Goal: Task Accomplishment & Management: Manage account settings

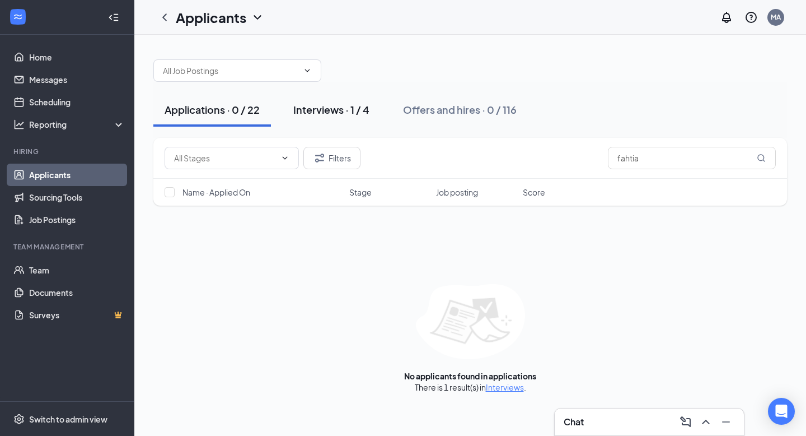
click at [337, 115] on div "Interviews · 1 / 4" at bounding box center [331, 109] width 76 height 14
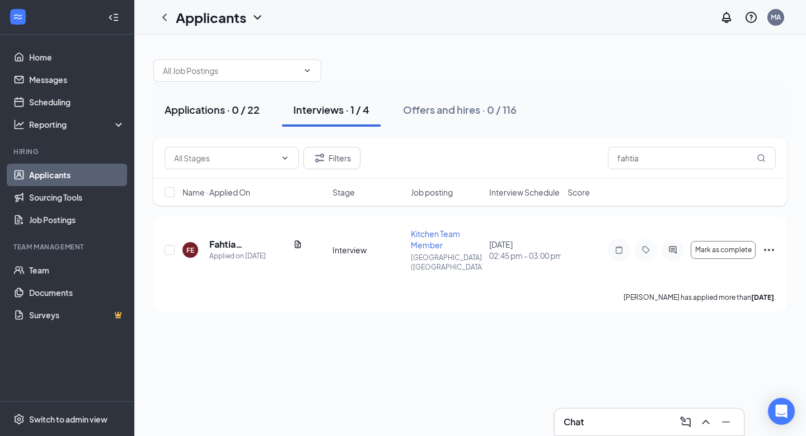
click at [235, 99] on button "Applications · 0 / 22" at bounding box center [212, 110] width 118 height 34
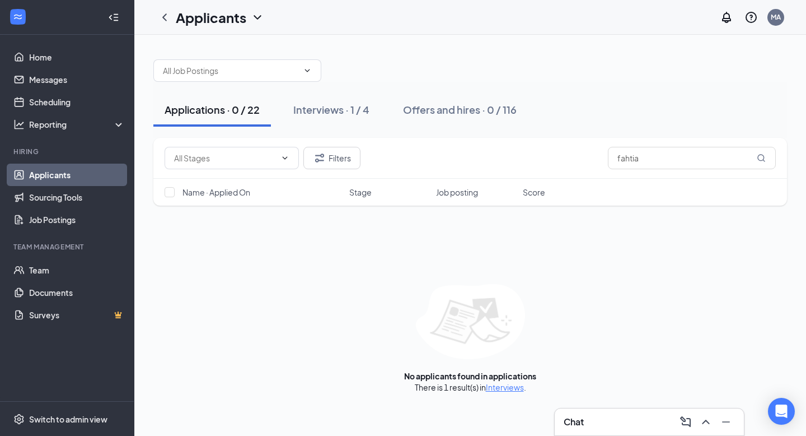
click at [84, 178] on link "Applicants" at bounding box center [77, 174] width 96 height 22
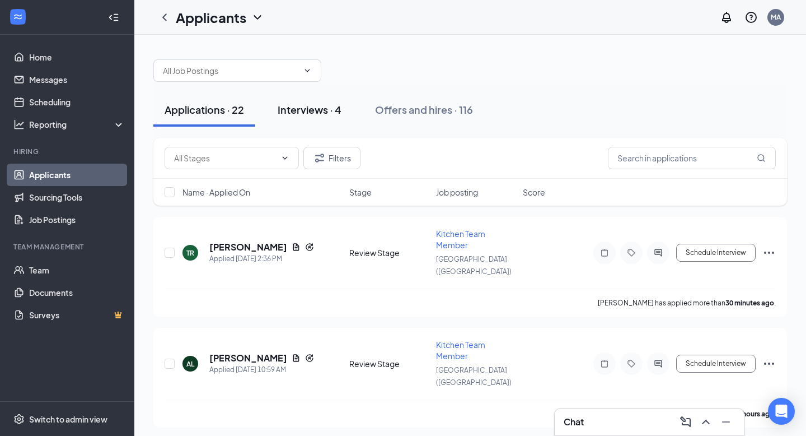
click at [319, 113] on div "Interviews · 4" at bounding box center [310, 109] width 64 height 14
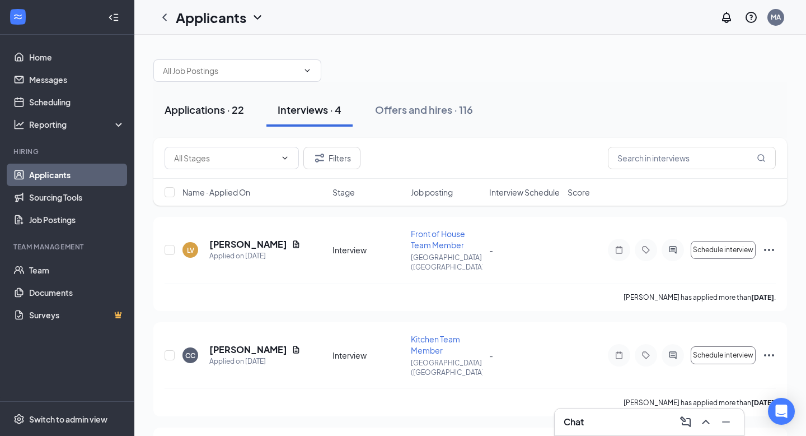
click at [232, 122] on button "Applications · 22" at bounding box center [204, 110] width 102 height 34
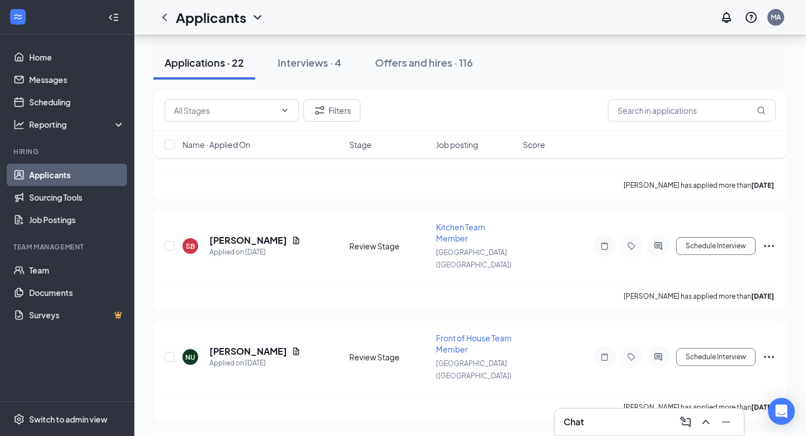
scroll to position [919, 0]
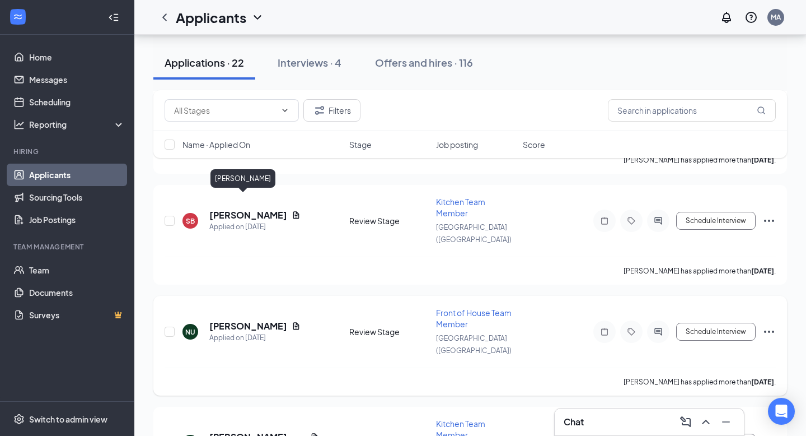
click at [241, 320] on h5 "[PERSON_NAME]" at bounding box center [248, 326] width 78 height 12
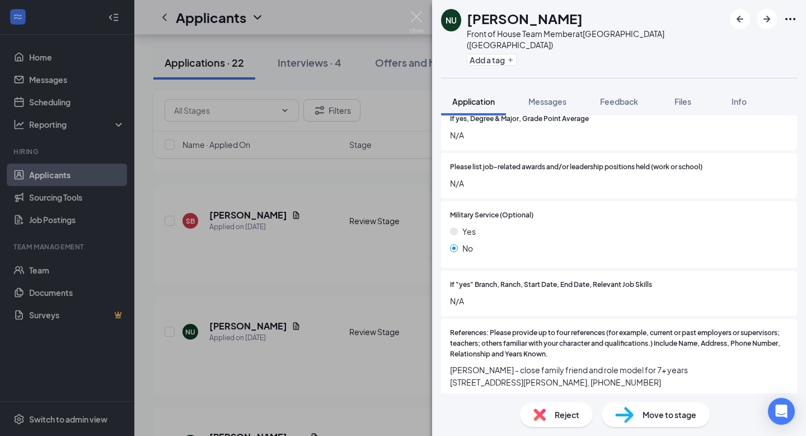
scroll to position [1517, 0]
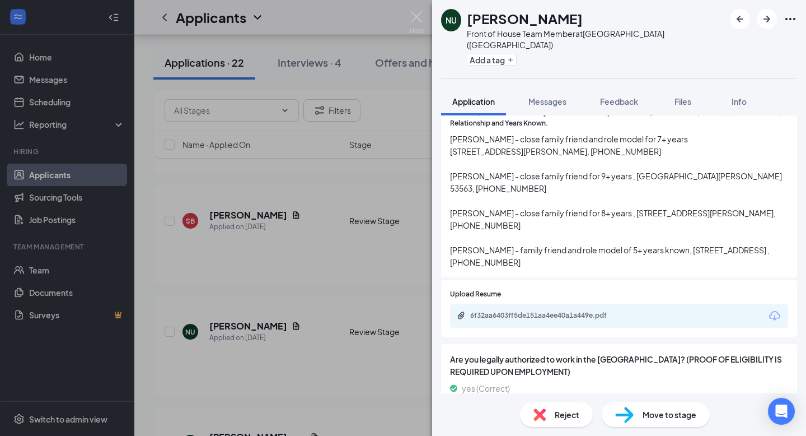
click at [644, 412] on span "Move to stage" at bounding box center [670, 414] width 54 height 12
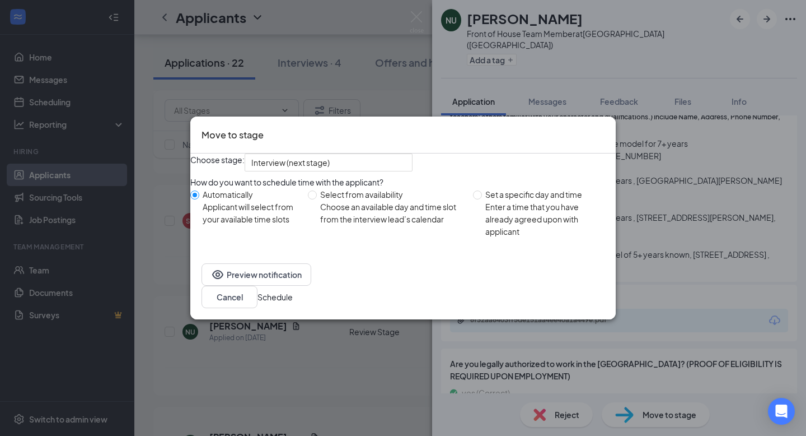
click at [293, 300] on button "Schedule" at bounding box center [275, 297] width 35 height 12
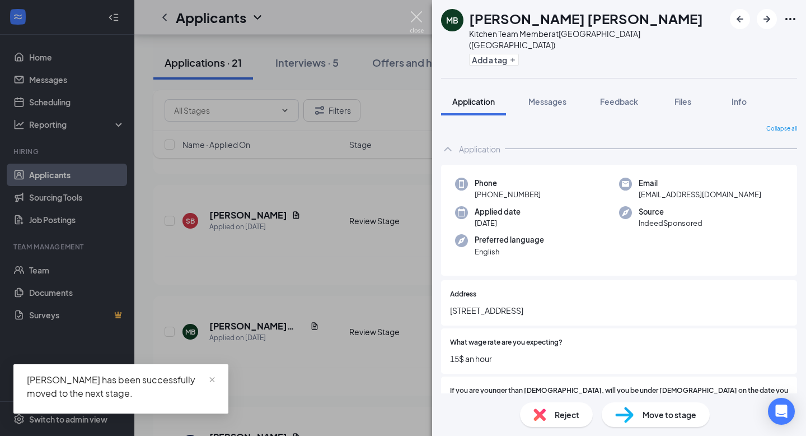
click at [419, 20] on img at bounding box center [417, 22] width 14 height 22
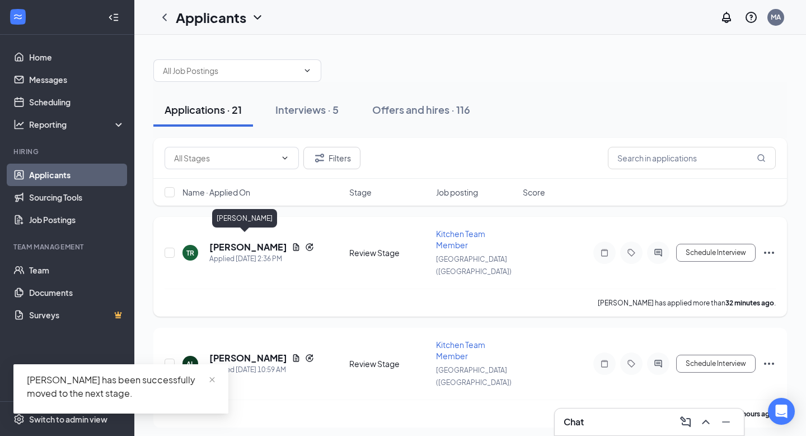
click at [220, 241] on h5 "[PERSON_NAME]" at bounding box center [248, 247] width 78 height 12
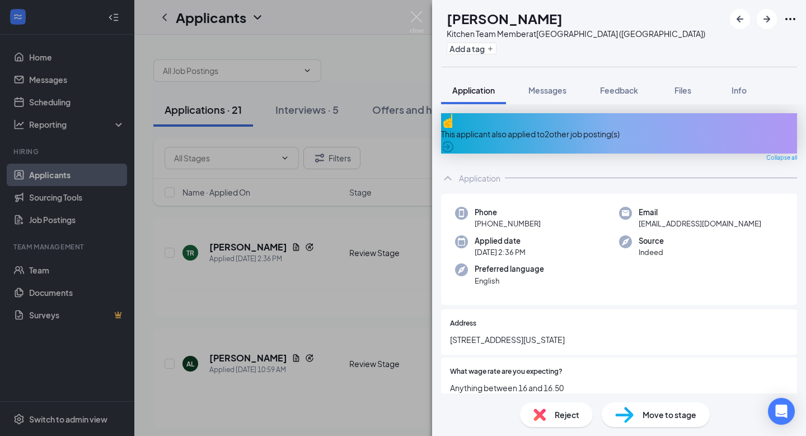
click at [639, 130] on div "This applicant also applied to 2 other job posting(s)" at bounding box center [619, 134] width 356 height 12
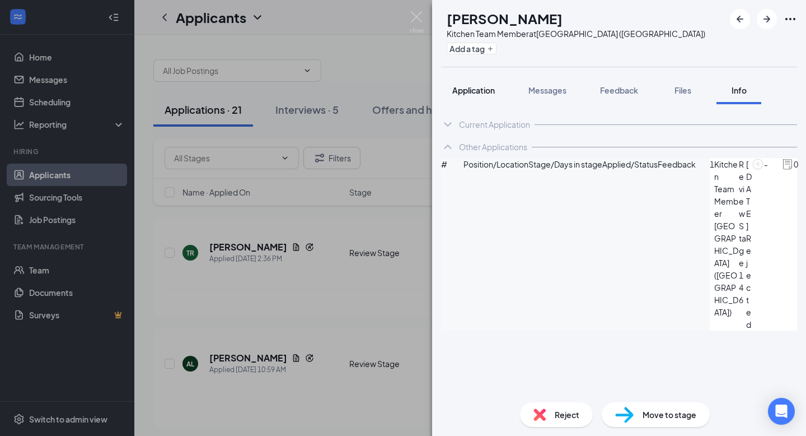
click at [483, 91] on span "Application" at bounding box center [473, 90] width 43 height 10
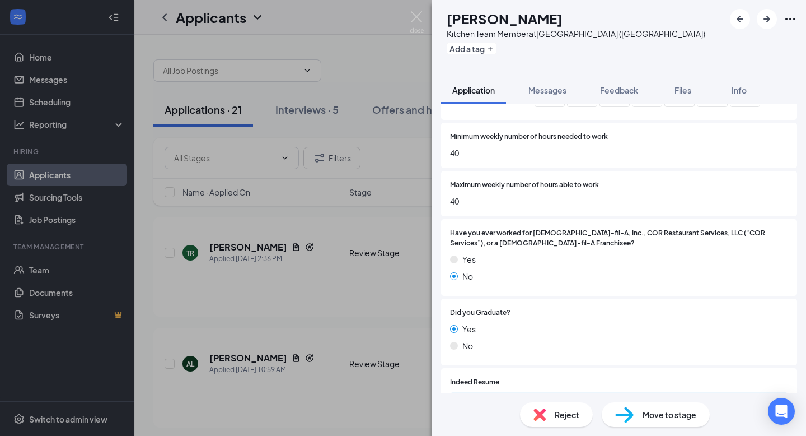
scroll to position [637, 0]
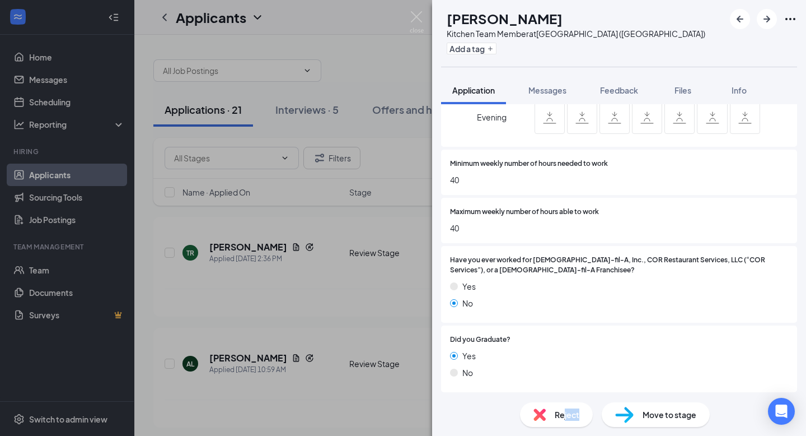
click at [563, 420] on div "Reject" at bounding box center [556, 414] width 73 height 25
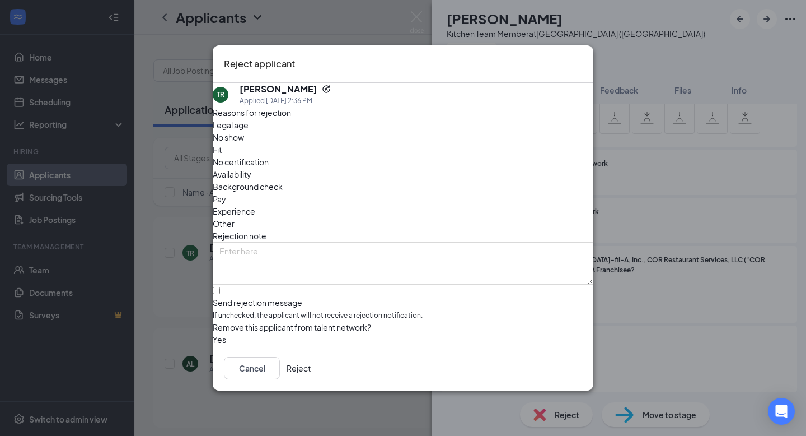
click at [302, 261] on div "Reasons for rejection Legal age No show Fit No certification Availability Backg…" at bounding box center [403, 226] width 381 height 240
click at [220, 287] on input "Send rejection message If unchecked, the applicant will not receive a rejection…" at bounding box center [216, 290] width 7 height 7
checkbox input "true"
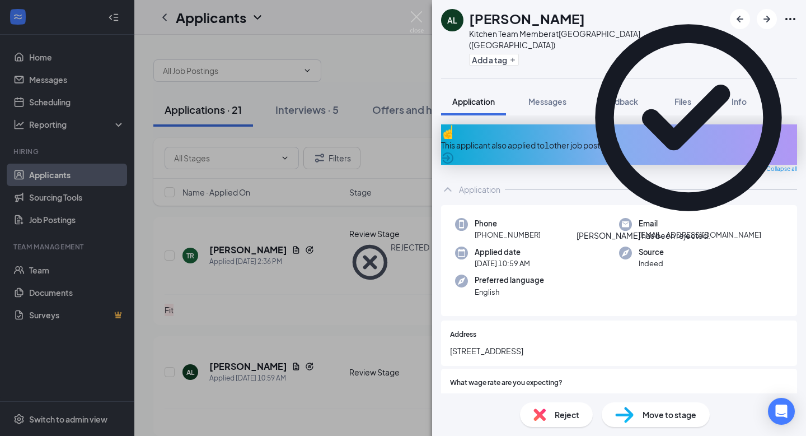
click at [577, 139] on div "This applicant also applied to 1 other job posting(s)" at bounding box center [619, 145] width 356 height 12
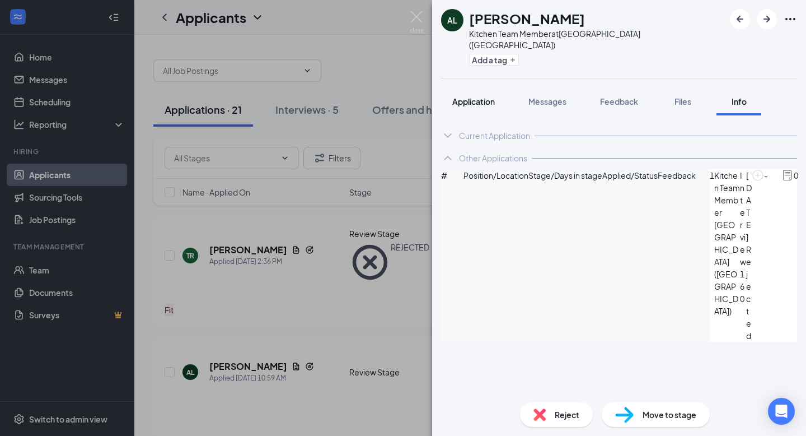
click at [467, 96] on span "Application" at bounding box center [473, 101] width 43 height 10
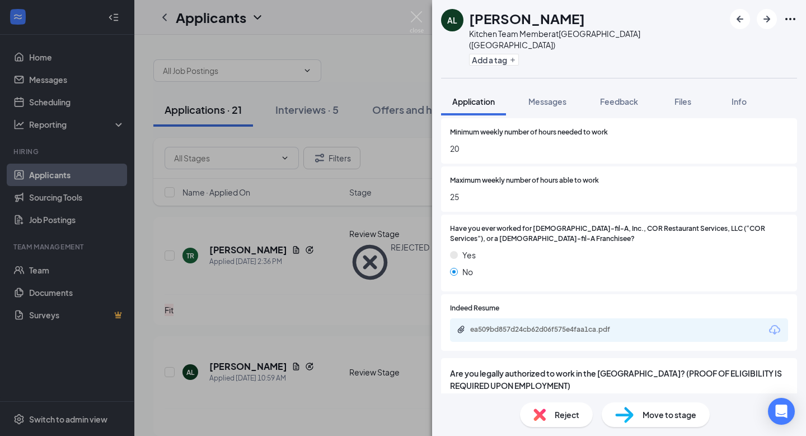
scroll to position [696, 0]
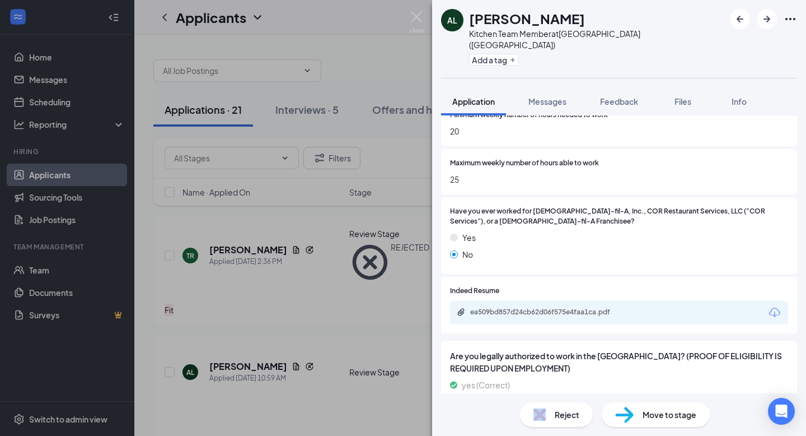
click at [550, 416] on div "Reject" at bounding box center [556, 414] width 73 height 25
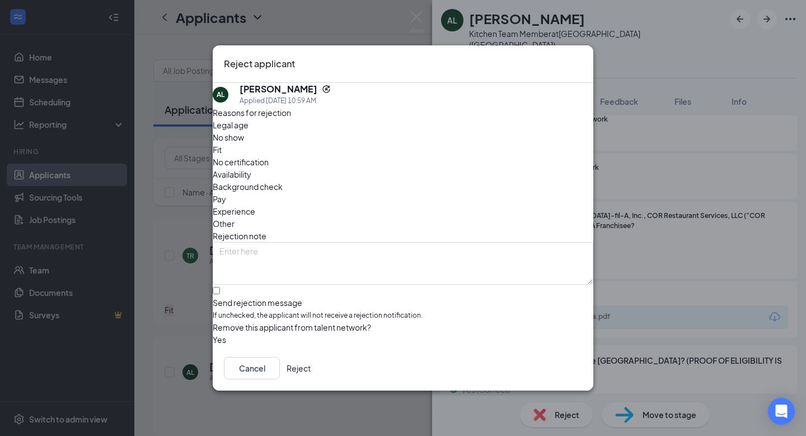
click at [352, 152] on div "Fit" at bounding box center [403, 149] width 381 height 12
click at [220, 287] on input "Send rejection message If unchecked, the applicant will not receive a rejection…" at bounding box center [216, 290] width 7 height 7
checkbox input "true"
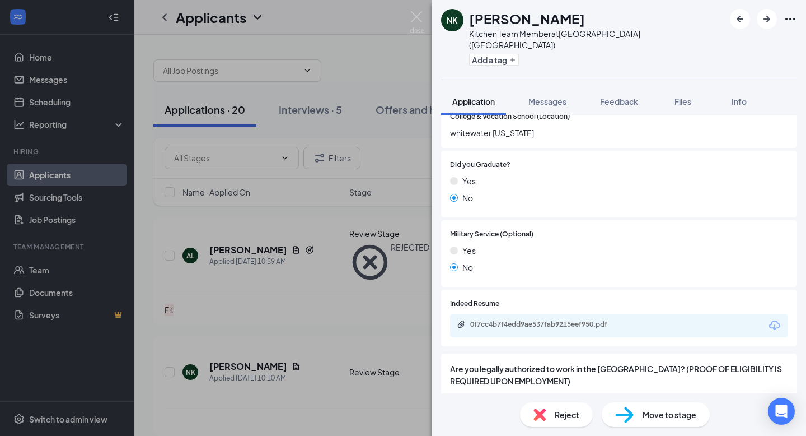
scroll to position [1087, 0]
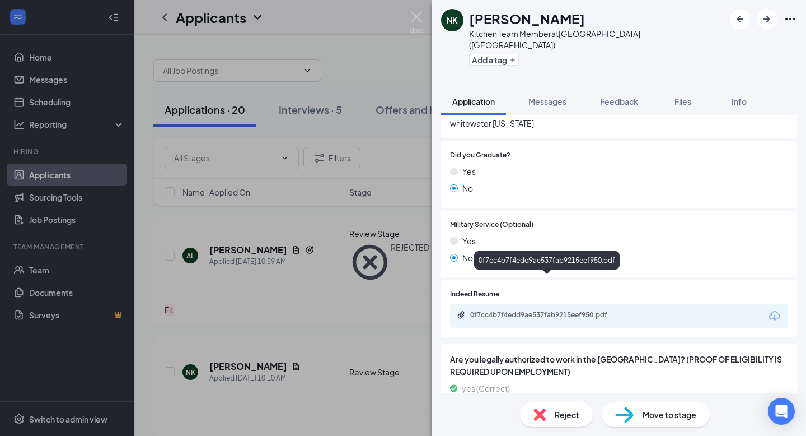
click at [567, 310] on div "0f7cc4b7f4edd9ae537fab9215eef950.pdf" at bounding box center [548, 314] width 157 height 9
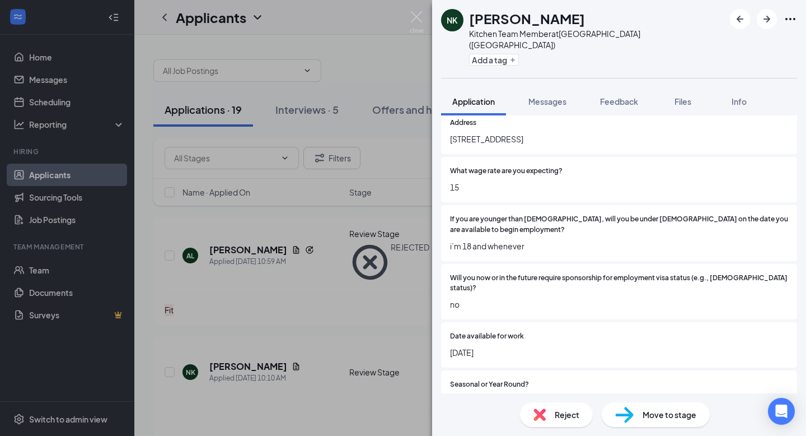
scroll to position [0, 0]
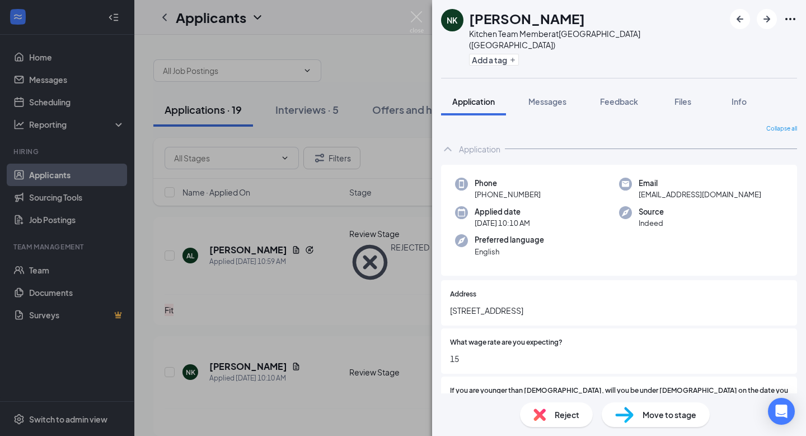
click at [667, 414] on span "Move to stage" at bounding box center [670, 414] width 54 height 12
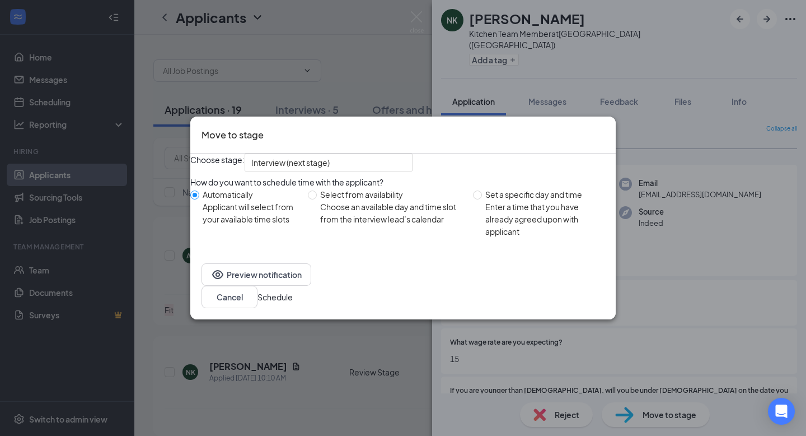
click at [293, 303] on button "Schedule" at bounding box center [275, 297] width 35 height 12
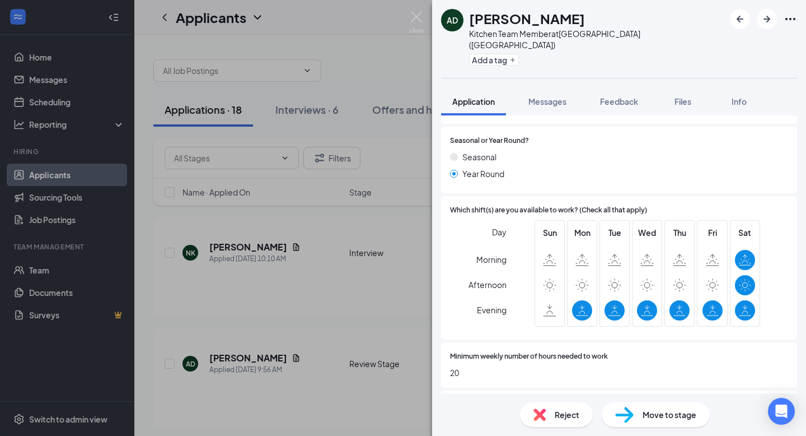
scroll to position [399, 0]
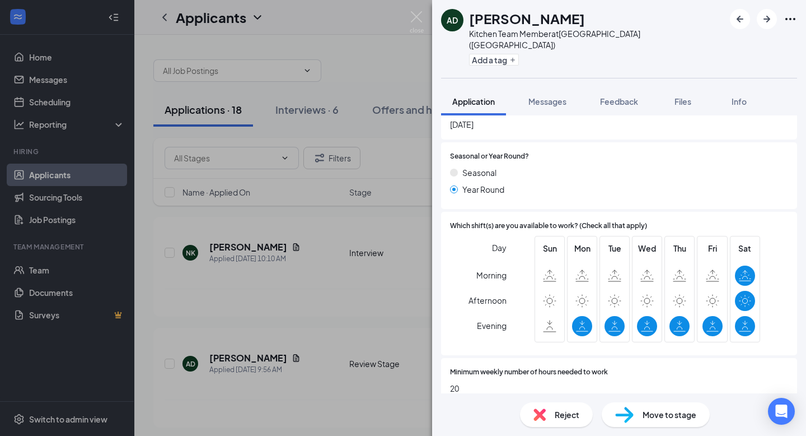
click at [563, 415] on span "Reject" at bounding box center [567, 414] width 25 height 12
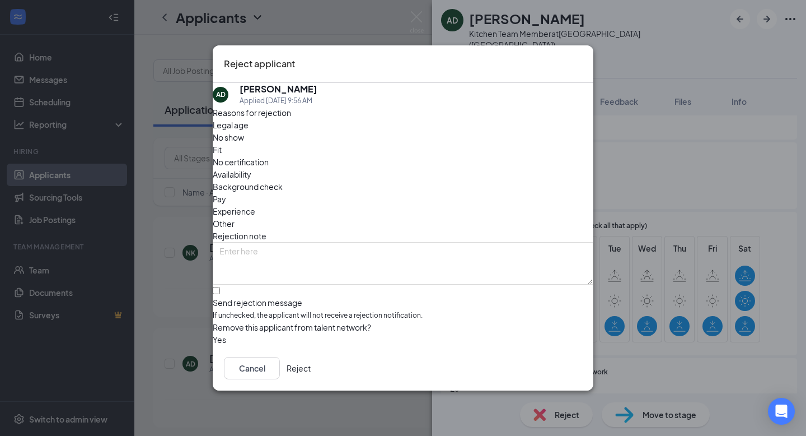
click at [222, 148] on span "Fit" at bounding box center [217, 149] width 9 height 12
click at [220, 287] on input "Send rejection message If unchecked, the applicant will not receive a rejection…" at bounding box center [216, 290] width 7 height 7
checkbox input "true"
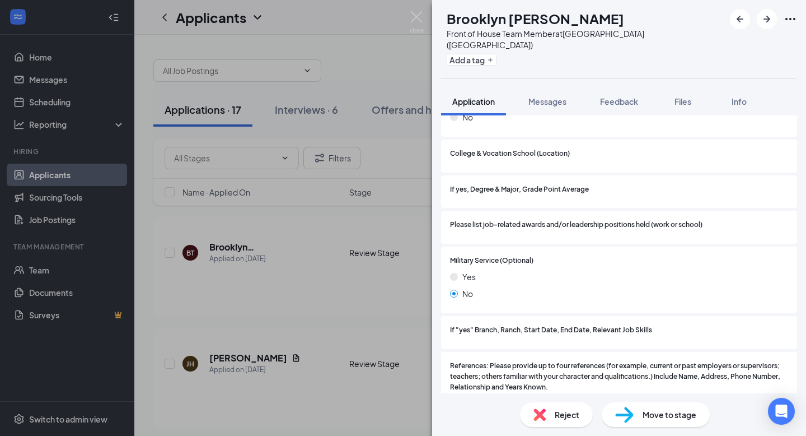
scroll to position [1215, 0]
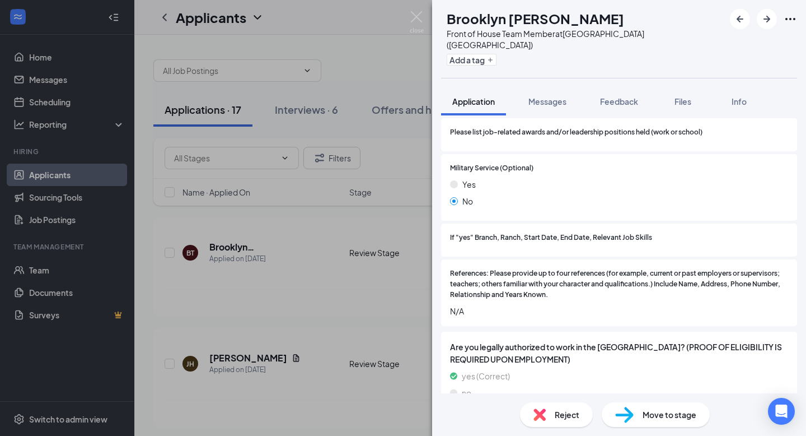
click at [568, 414] on span "Reject" at bounding box center [567, 414] width 25 height 12
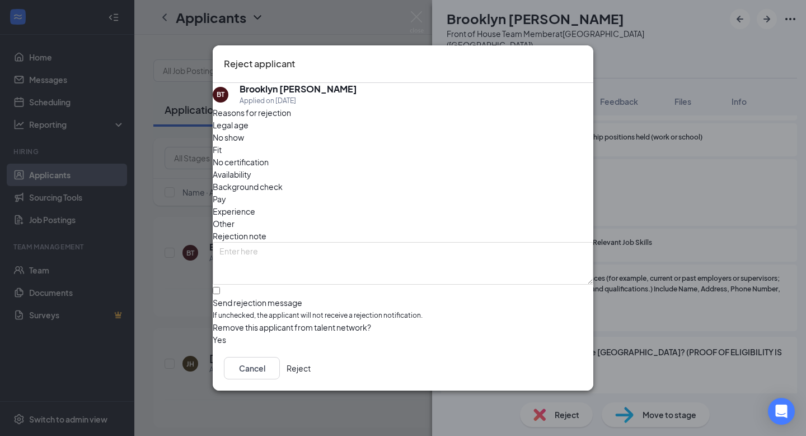
click at [222, 155] on span "Fit" at bounding box center [217, 149] width 9 height 12
click at [220, 287] on input "Send rejection message If unchecked, the applicant will not receive a rejection…" at bounding box center [216, 290] width 7 height 7
checkbox input "true"
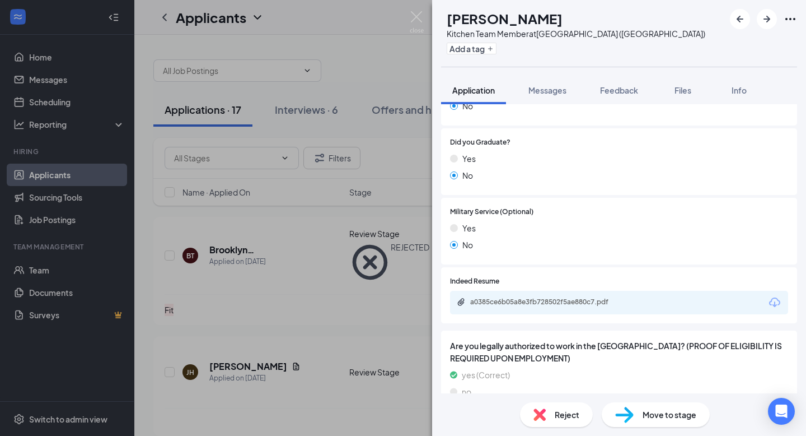
scroll to position [921, 0]
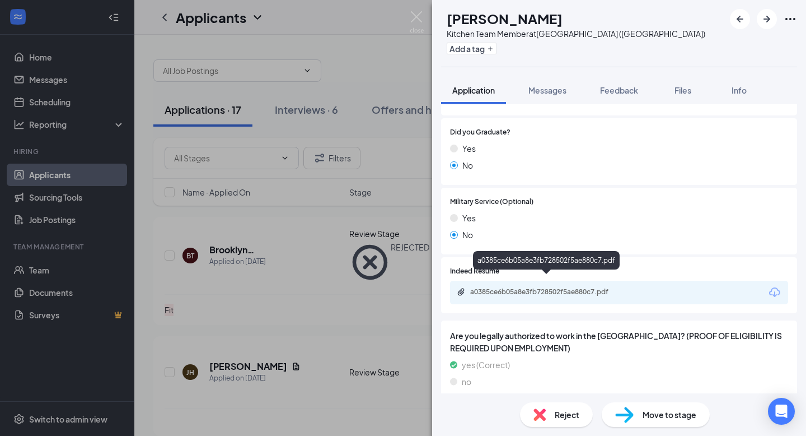
click at [543, 287] on div "a0385ce6b05a8e3fb728502f5ae880c7.pdf" at bounding box center [548, 291] width 157 height 9
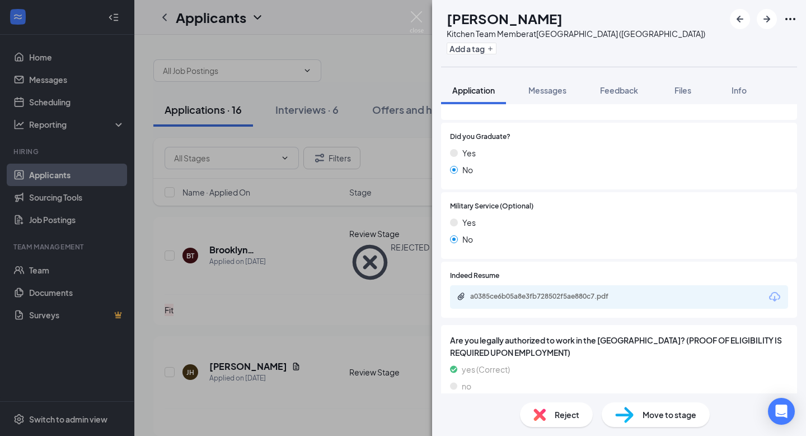
click at [661, 421] on div "Move to stage" at bounding box center [656, 414] width 108 height 25
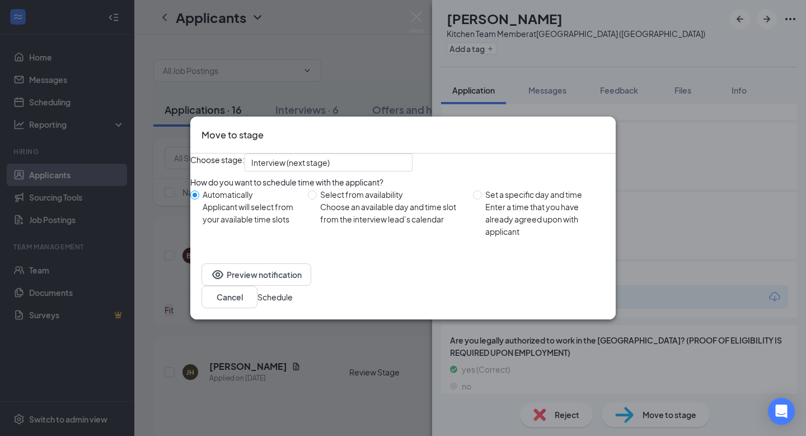
click at [293, 294] on button "Schedule" at bounding box center [275, 297] width 35 height 12
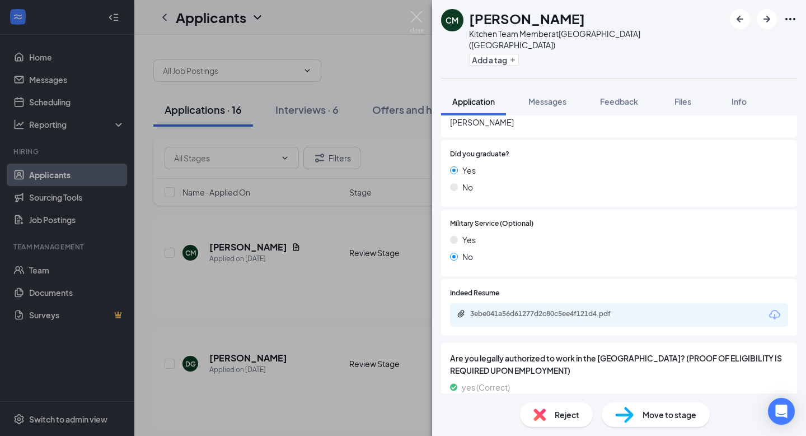
scroll to position [859, 0]
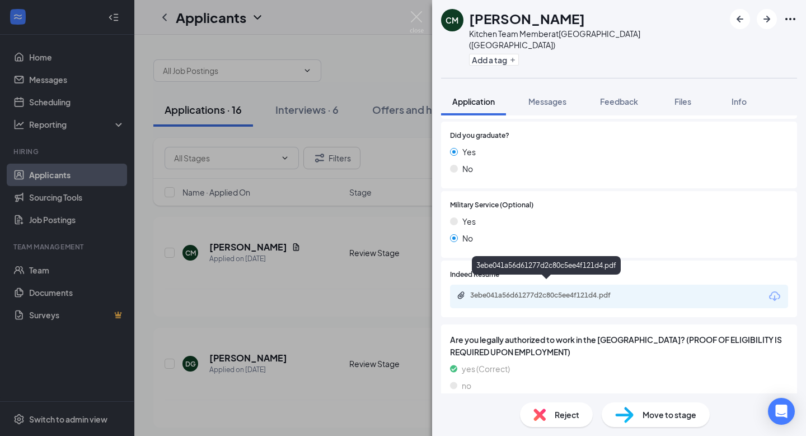
click at [570, 291] on div "3ebe041a56d61277d2c80c5ee4f121d4.pdf" at bounding box center [548, 295] width 157 height 9
click at [668, 409] on span "Move to stage" at bounding box center [670, 414] width 54 height 12
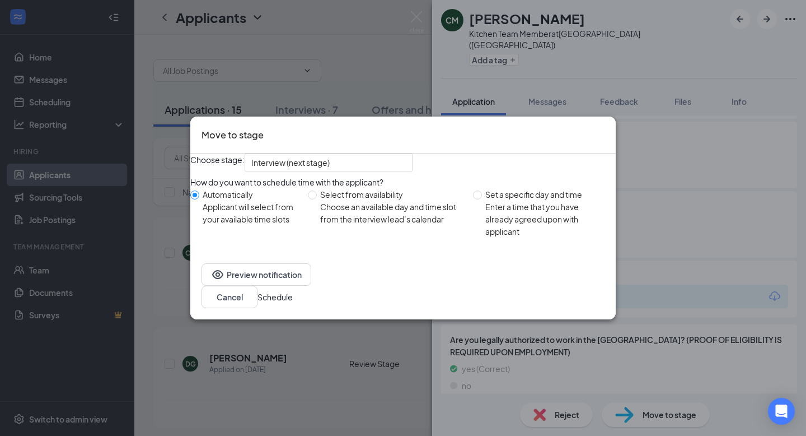
click at [293, 303] on button "Schedule" at bounding box center [275, 297] width 35 height 12
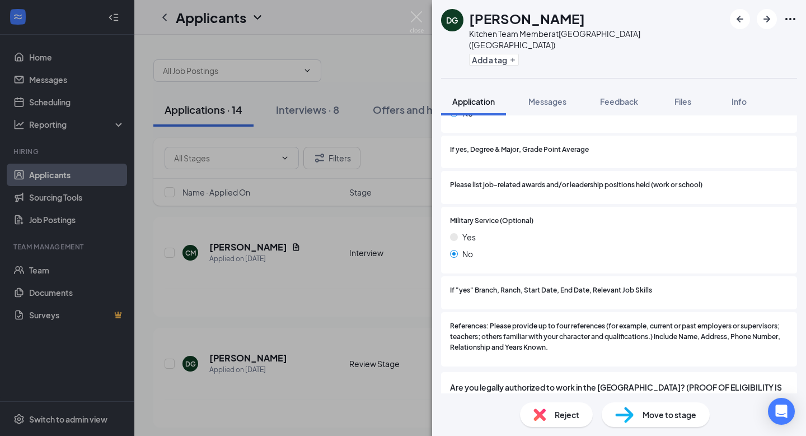
scroll to position [1138, 0]
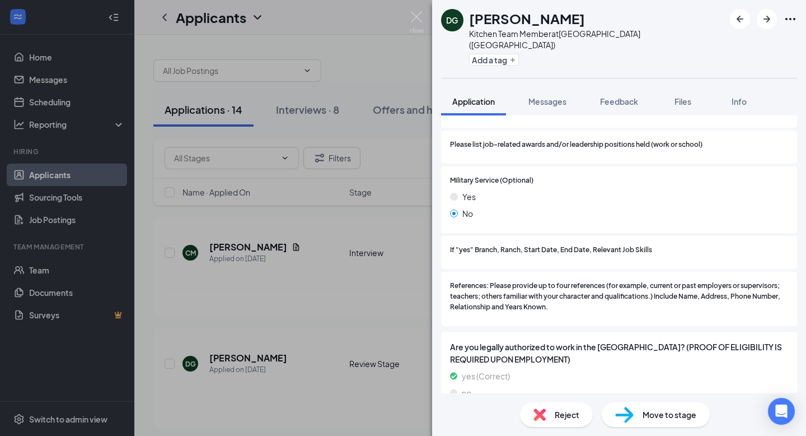
click at [559, 414] on span "Reject" at bounding box center [567, 414] width 25 height 12
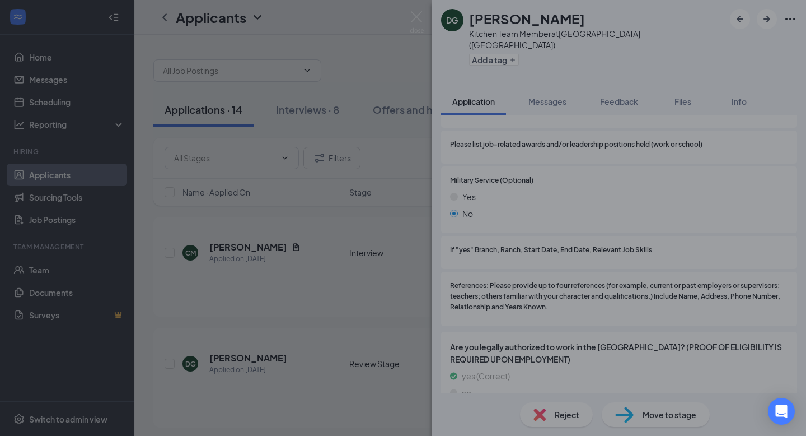
scroll to position [1133, 0]
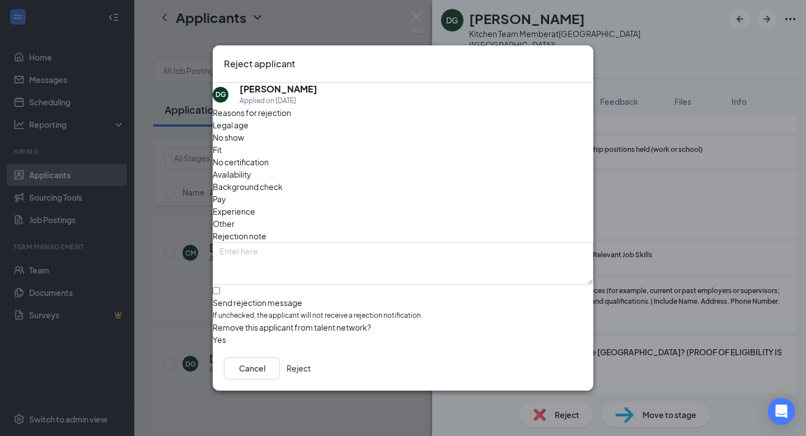
click at [222, 152] on span "Fit" at bounding box center [217, 149] width 9 height 12
click at [220, 287] on input "Send rejection message If unchecked, the applicant will not receive a rejection…" at bounding box center [216, 290] width 7 height 7
checkbox input "true"
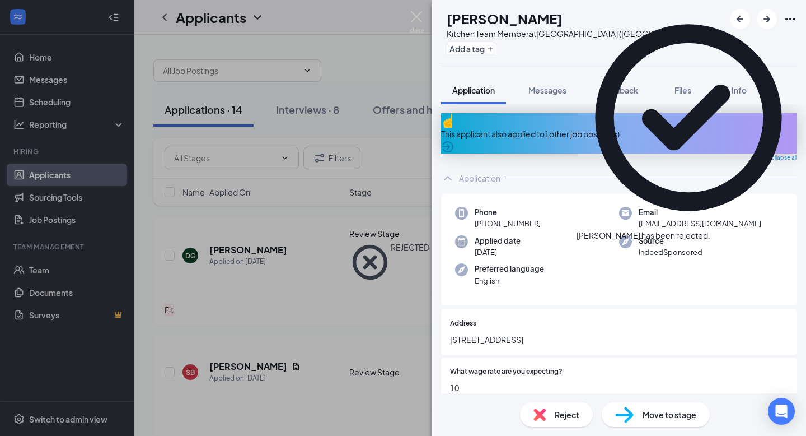
click at [631, 128] on div "This applicant also applied to 1 other job posting(s)" at bounding box center [619, 134] width 356 height 12
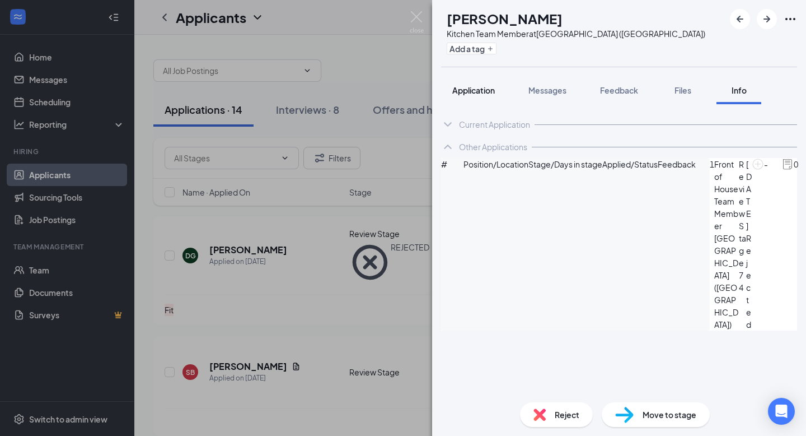
click at [474, 92] on span "Application" at bounding box center [473, 90] width 43 height 10
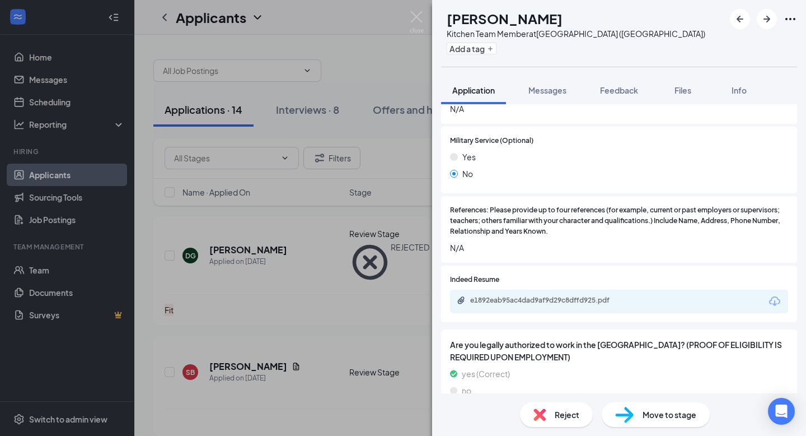
click at [545, 415] on img at bounding box center [540, 414] width 12 height 12
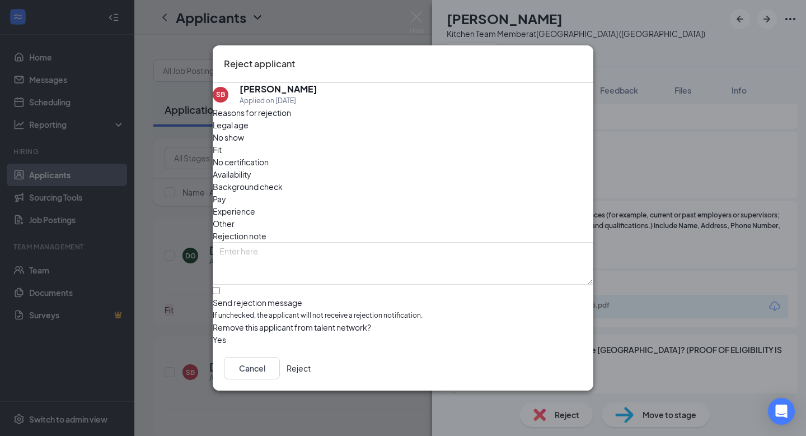
click at [339, 163] on div "Legal age No show Fit No certification Availability Background check Pay Experi…" at bounding box center [403, 174] width 381 height 111
click at [222, 149] on span "Fit" at bounding box center [217, 149] width 9 height 12
click at [220, 287] on input "Send rejection message If unchecked, the applicant will not receive a rejection…" at bounding box center [216, 290] width 7 height 7
checkbox input "true"
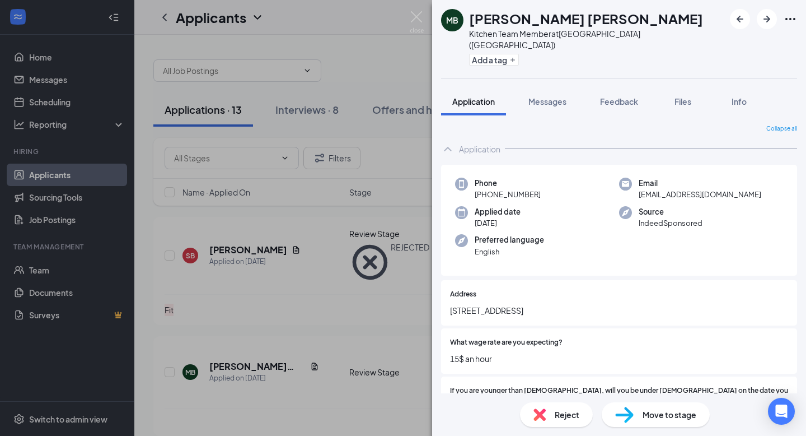
click at [558, 409] on span "Reject" at bounding box center [567, 414] width 25 height 12
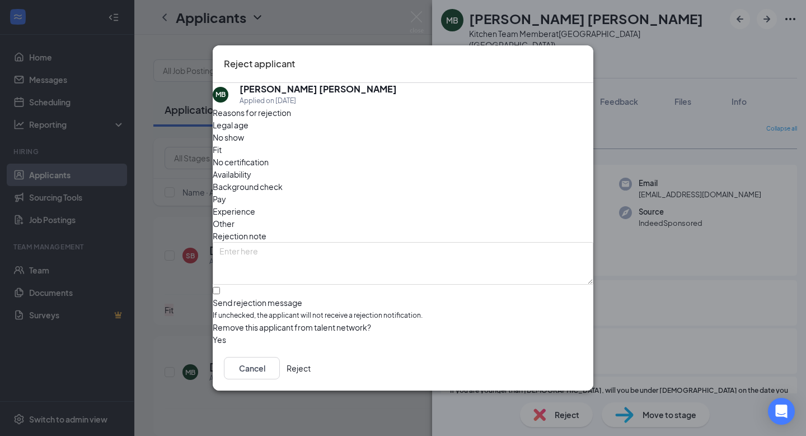
click at [251, 168] on span "Availability" at bounding box center [232, 174] width 39 height 12
click at [222, 151] on span "Fit" at bounding box center [217, 149] width 9 height 12
click at [220, 287] on input "Send rejection message If unchecked, the applicant will not receive a rejection…" at bounding box center [216, 290] width 7 height 7
checkbox input "true"
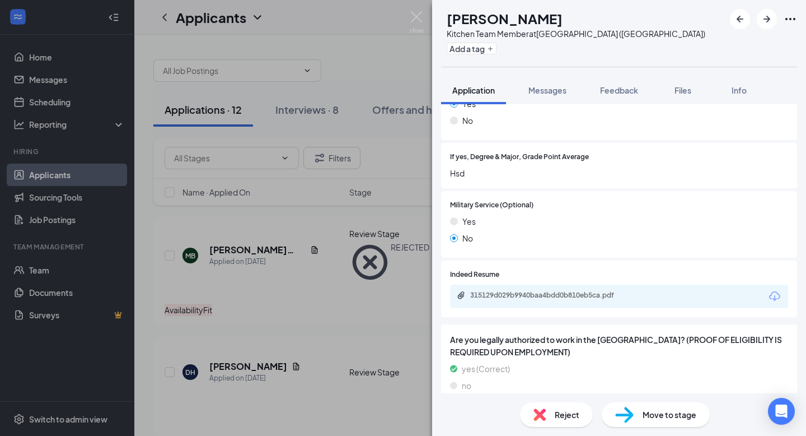
scroll to position [1052, 0]
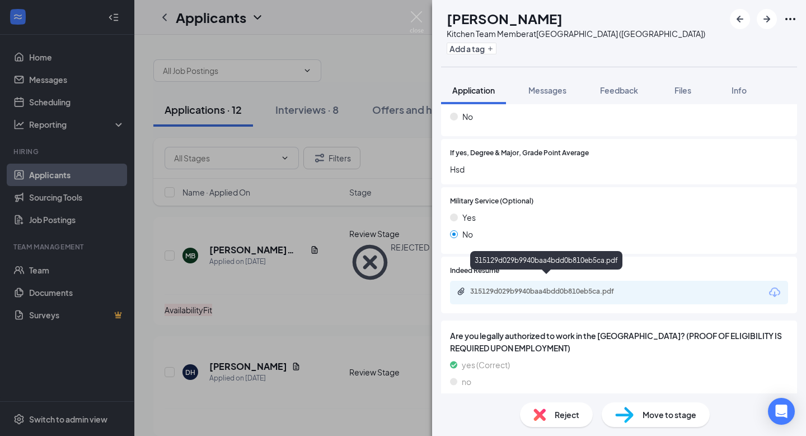
click at [567, 287] on div "315129d029b9940baa4bdd0b810eb5ca.pdf" at bounding box center [548, 291] width 157 height 9
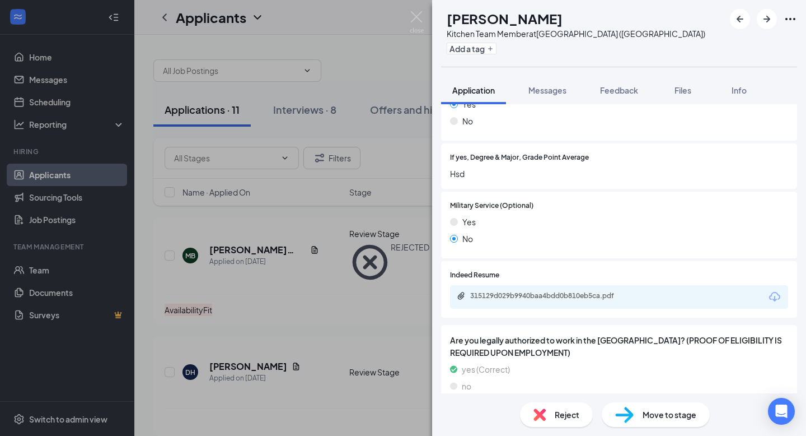
click at [631, 413] on img at bounding box center [624, 414] width 18 height 16
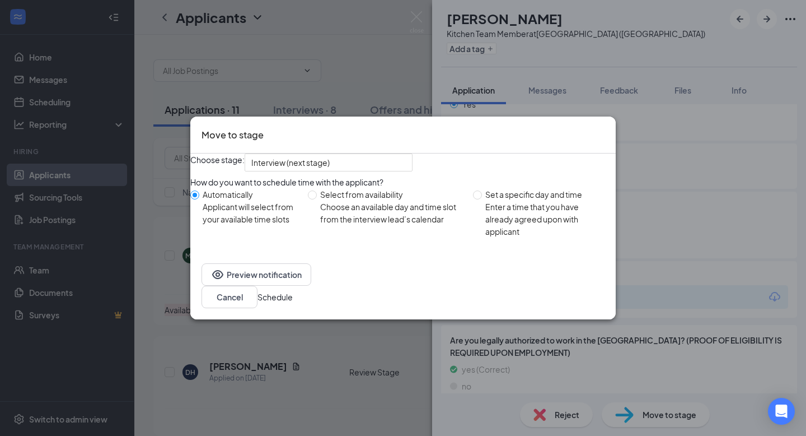
click at [603, 308] on div "Cancel Schedule" at bounding box center [403, 297] width 403 height 22
click at [293, 303] on button "Schedule" at bounding box center [275, 297] width 35 height 12
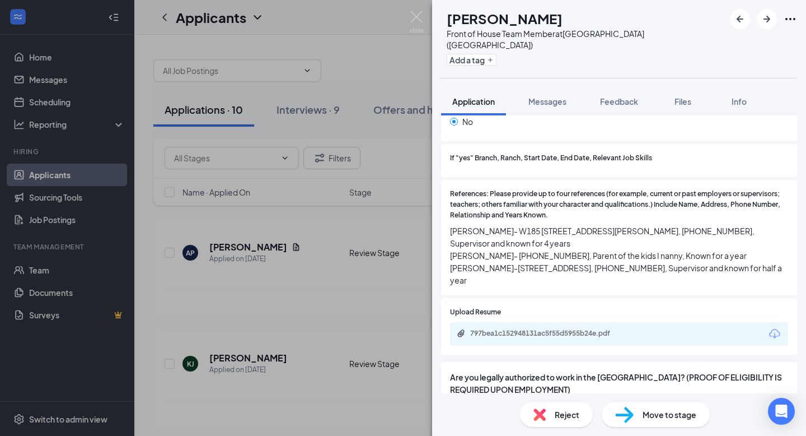
scroll to position [1476, 0]
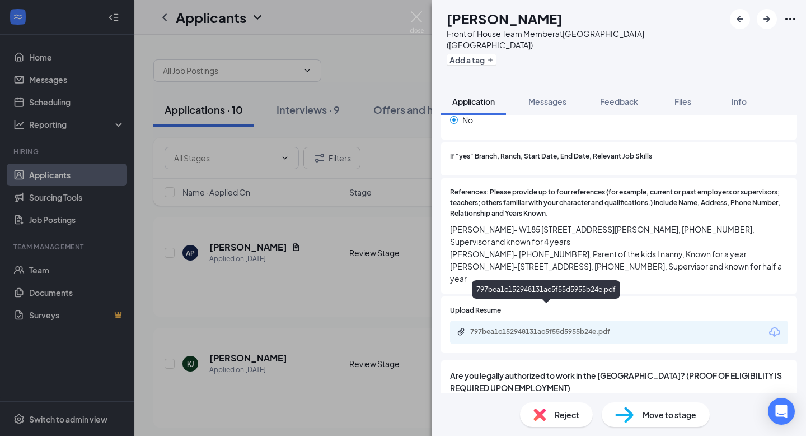
click at [586, 327] on div "797bea1c152948131ac5f55d5955b24e.pdf" at bounding box center [548, 331] width 157 height 9
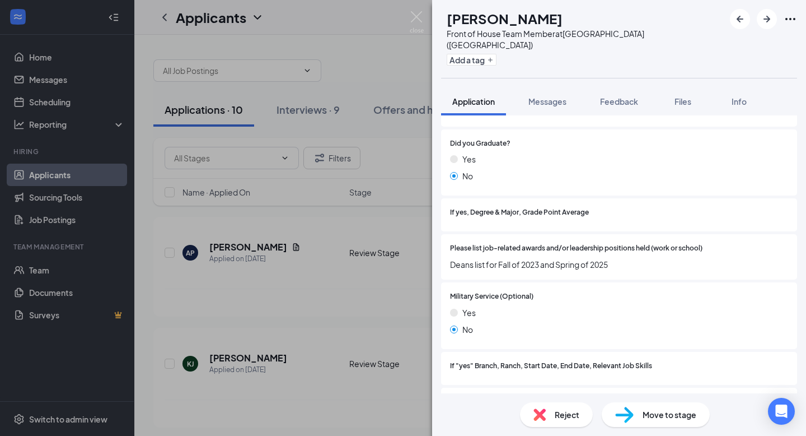
scroll to position [1505, 0]
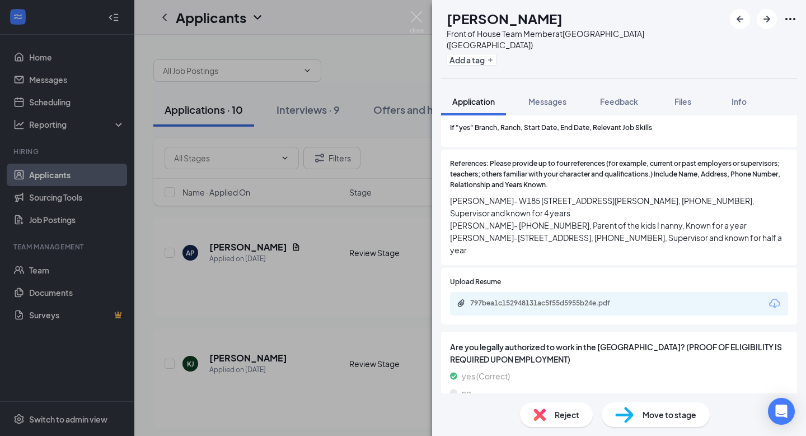
click at [622, 413] on img at bounding box center [624, 414] width 18 height 16
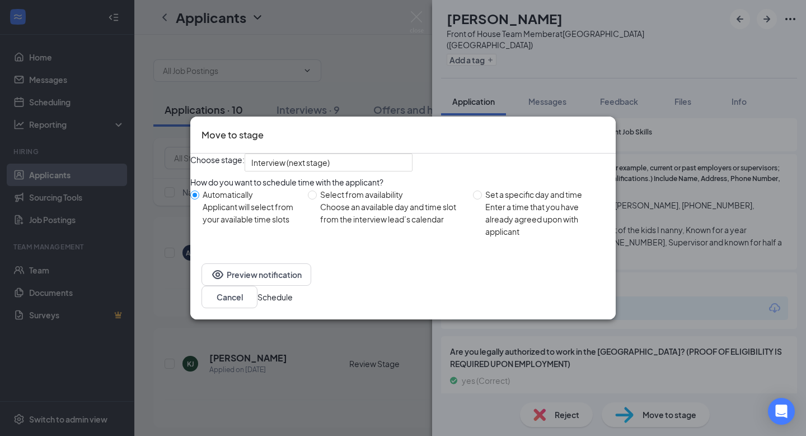
click at [293, 299] on button "Schedule" at bounding box center [275, 297] width 35 height 12
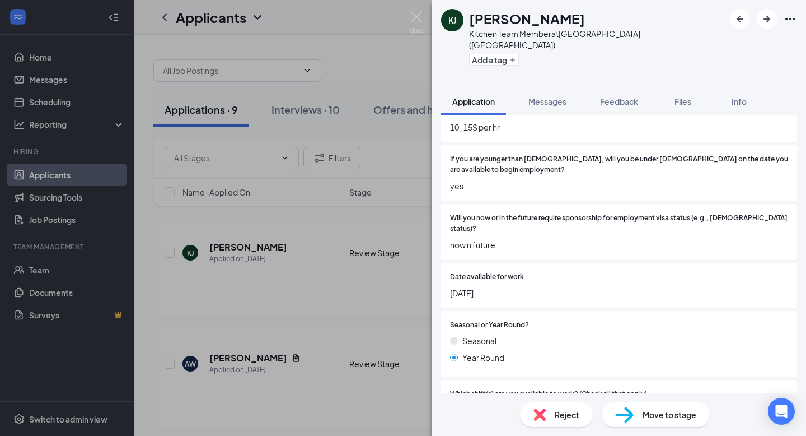
scroll to position [238, 0]
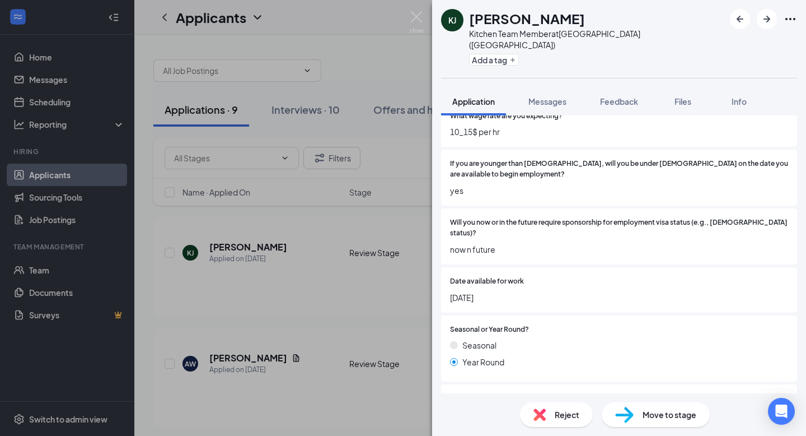
click at [568, 417] on span "Reject" at bounding box center [567, 414] width 25 height 12
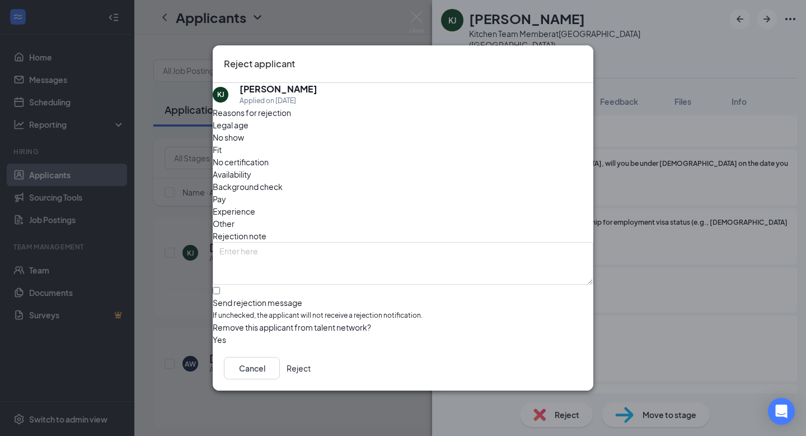
click at [340, 152] on div "Fit" at bounding box center [403, 149] width 381 height 12
click at [220, 287] on input "Send rejection message If unchecked, the applicant will not receive a rejection…" at bounding box center [216, 290] width 7 height 7
checkbox input "true"
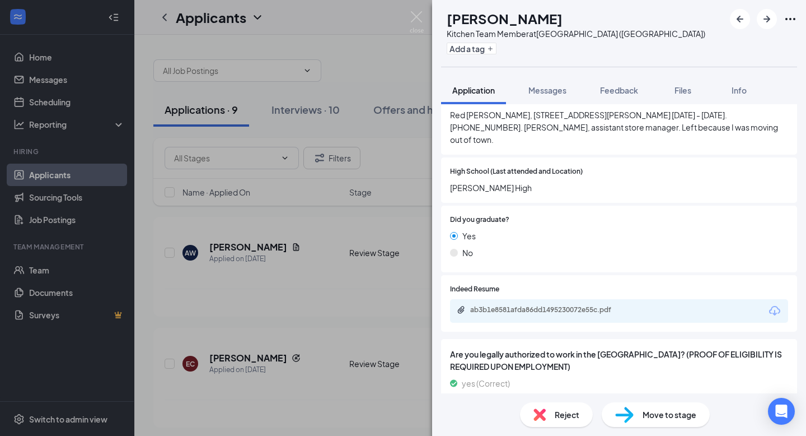
scroll to position [995, 0]
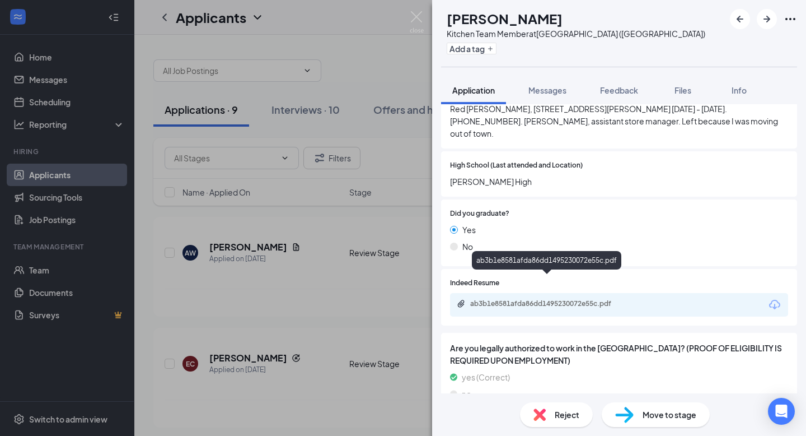
click at [537, 299] on div "ab3b1e8581afda86dd1495230072e55c.pdf" at bounding box center [548, 303] width 157 height 9
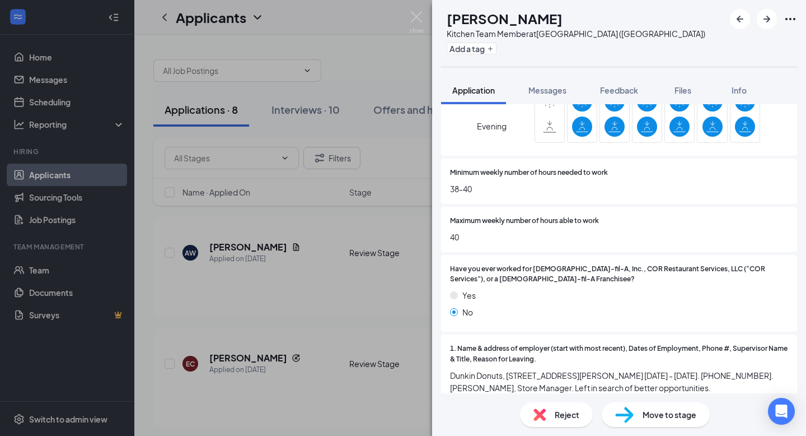
scroll to position [362, 0]
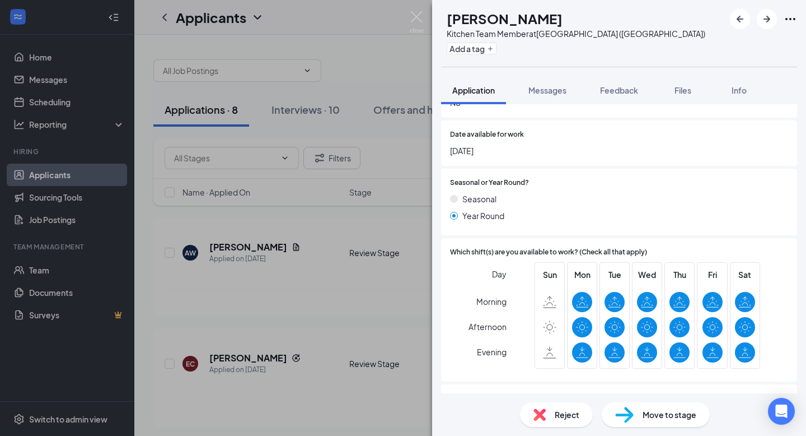
click at [564, 414] on span "Reject" at bounding box center [567, 414] width 25 height 12
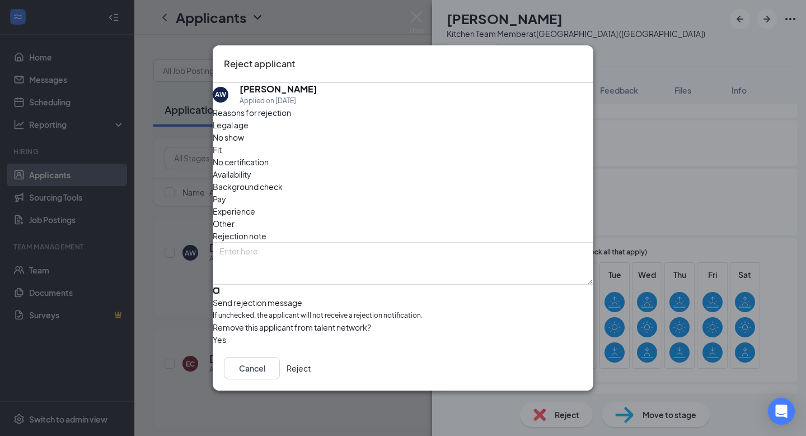
click at [220, 287] on input "Send rejection message If unchecked, the applicant will not receive a rejection…" at bounding box center [216, 290] width 7 height 7
checkbox input "true"
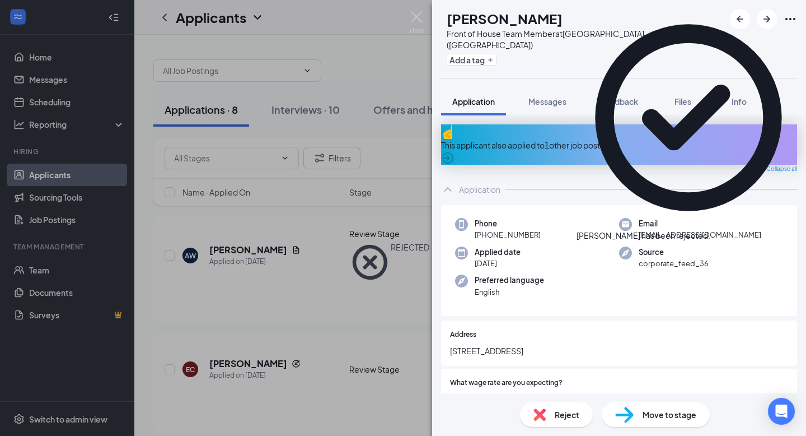
click at [544, 124] on div "This applicant also applied to 1 other job posting(s)" at bounding box center [619, 144] width 356 height 40
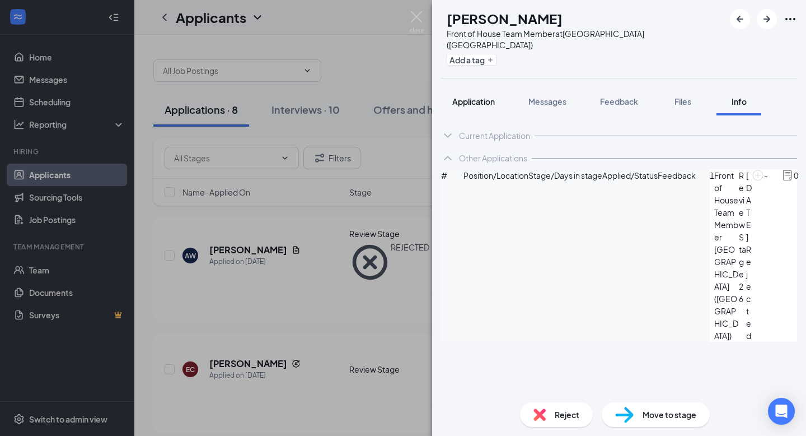
click at [474, 96] on span "Application" at bounding box center [473, 101] width 43 height 10
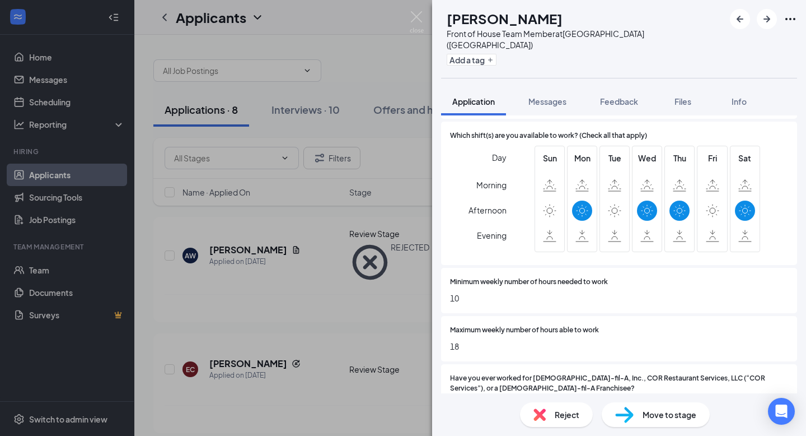
scroll to position [943, 0]
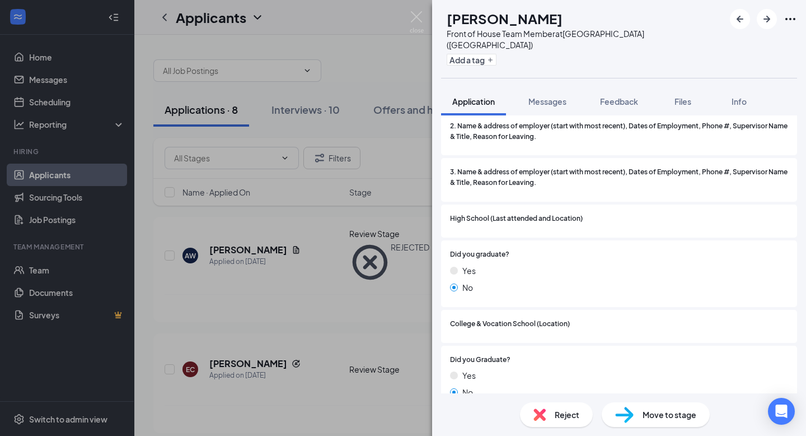
click at [544, 414] on img at bounding box center [540, 414] width 12 height 12
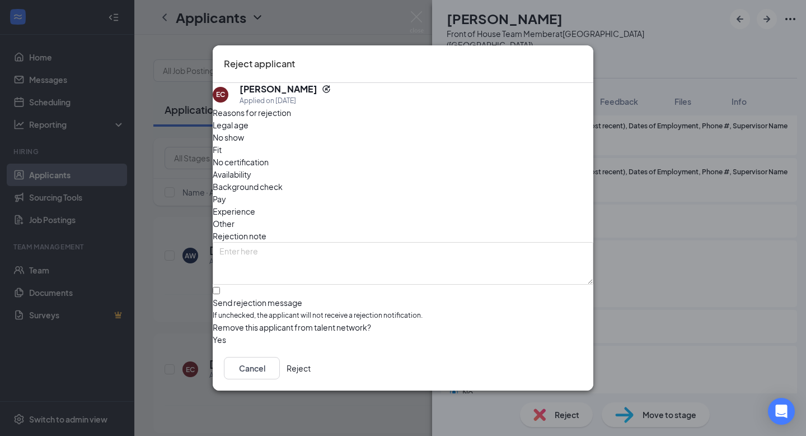
click at [222, 146] on span "Fit" at bounding box center [217, 149] width 9 height 12
click at [251, 168] on span "Availability" at bounding box center [232, 174] width 39 height 12
click at [220, 287] on input "Send rejection message If unchecked, the applicant will not receive a rejection…" at bounding box center [216, 290] width 7 height 7
checkbox input "true"
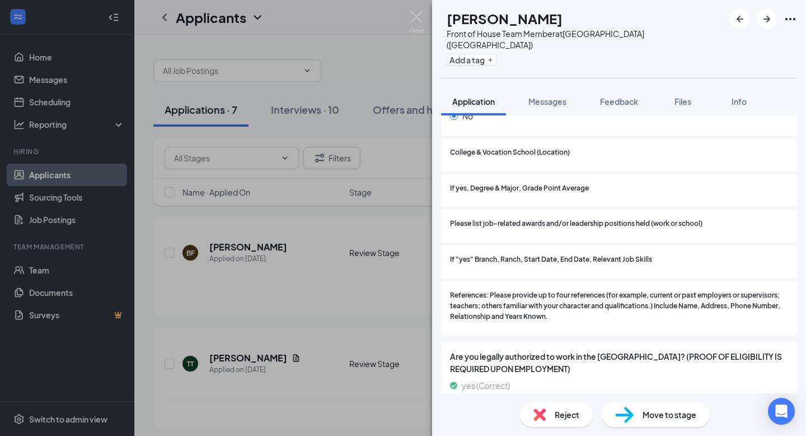
scroll to position [1096, 0]
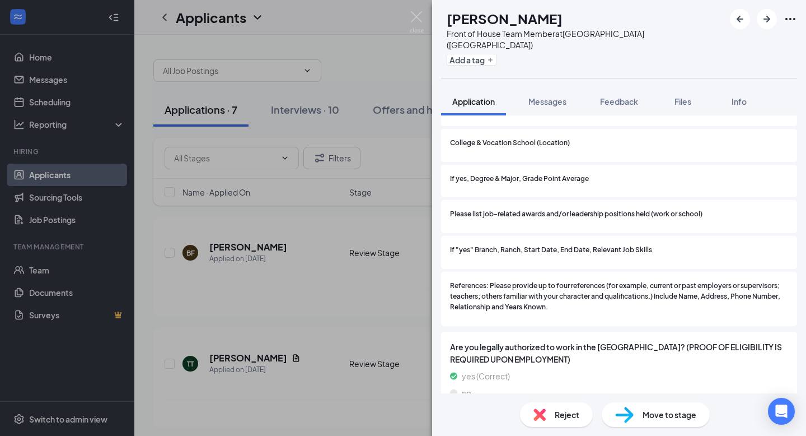
click at [553, 422] on div "Reject" at bounding box center [556, 414] width 73 height 25
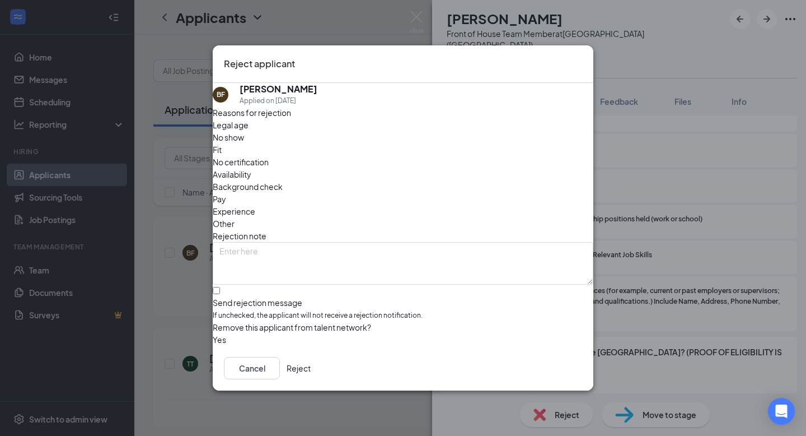
click at [222, 152] on span "Fit" at bounding box center [217, 149] width 9 height 12
click at [297, 262] on div "Reasons for rejection Legal age No show Fit No certification Availability Backg…" at bounding box center [403, 226] width 381 height 240
click at [220, 287] on input "Send rejection message If unchecked, the applicant will not receive a rejection…" at bounding box center [216, 290] width 7 height 7
checkbox input "true"
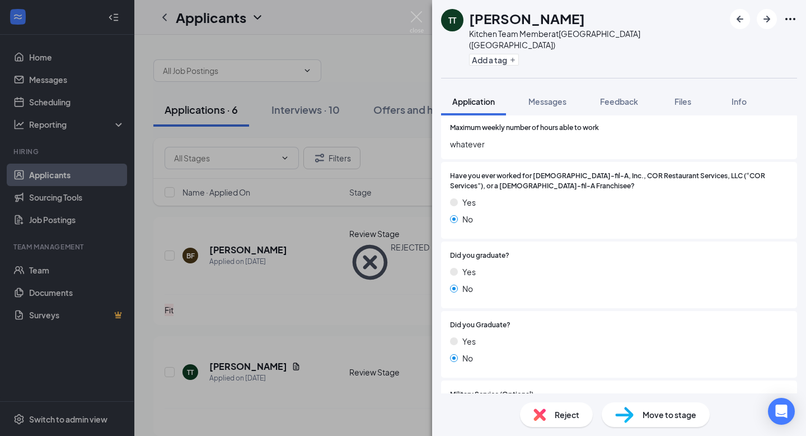
scroll to position [873, 0]
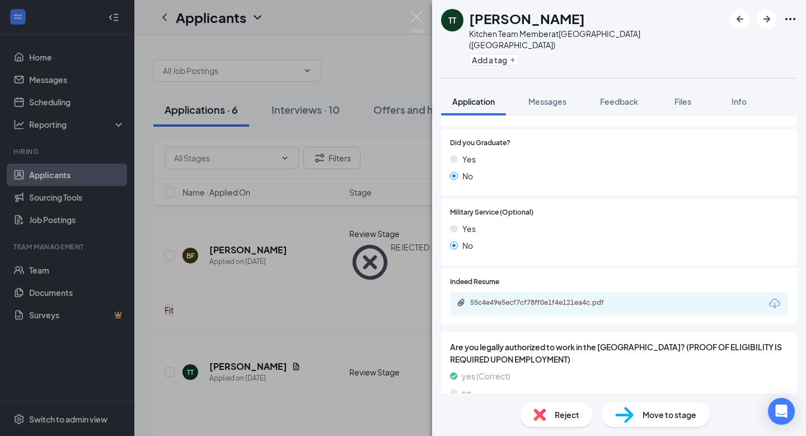
click at [523, 298] on div "55c4e49e5ecf7cf78ff0e1f4e121ea4c.pdf" at bounding box center [548, 302] width 157 height 9
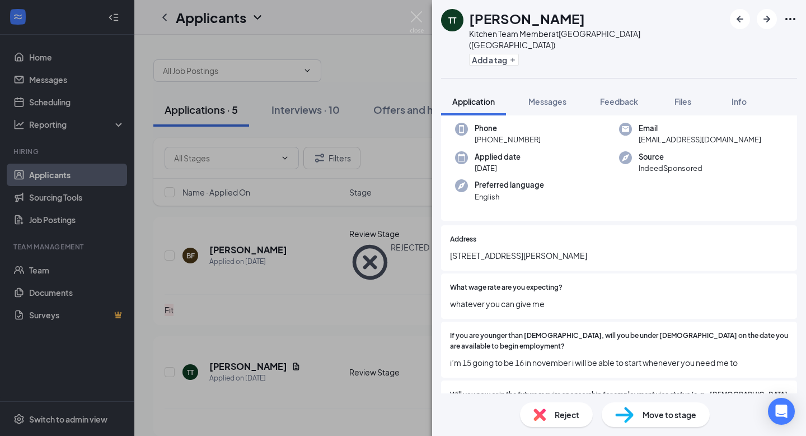
scroll to position [52, 0]
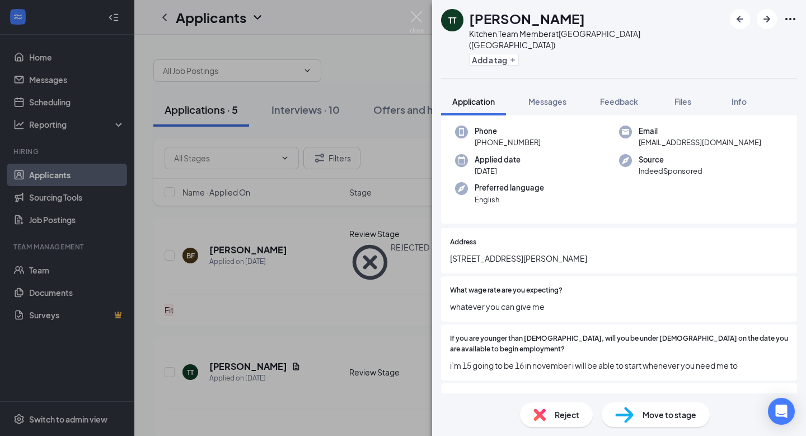
click at [550, 414] on div "Reject" at bounding box center [556, 414] width 73 height 25
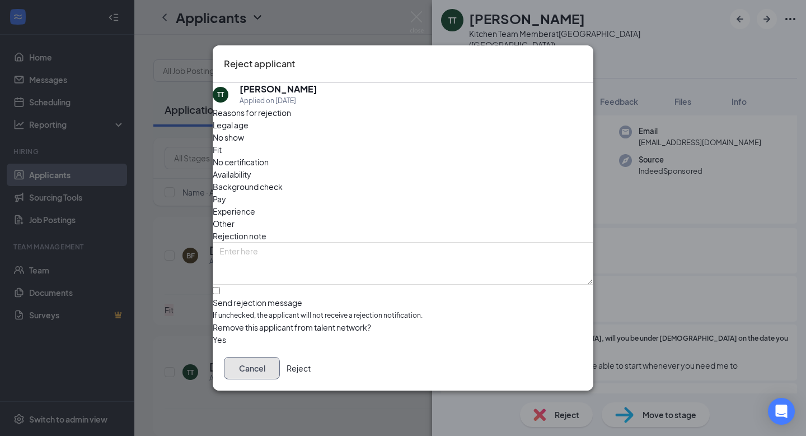
click at [280, 372] on button "Cancel" at bounding box center [252, 368] width 56 height 22
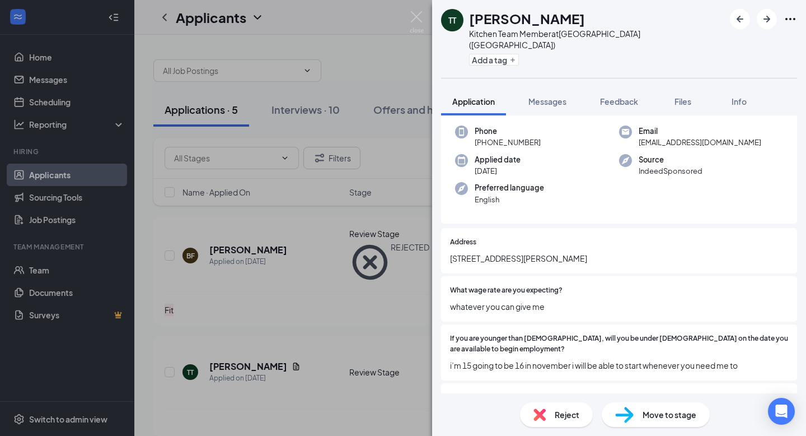
click at [547, 412] on div "Reject" at bounding box center [556, 414] width 73 height 25
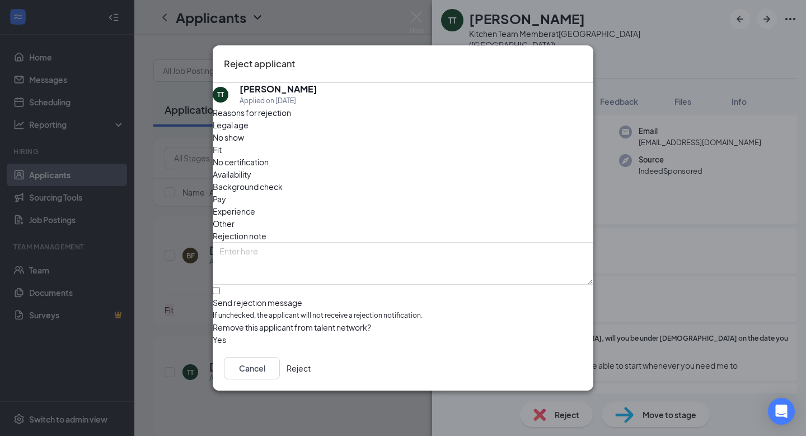
click at [353, 149] on div "Fit" at bounding box center [403, 149] width 381 height 12
click at [222, 154] on span "Fit" at bounding box center [217, 149] width 9 height 12
click at [283, 180] on span "Background check" at bounding box center [248, 186] width 70 height 12
click at [249, 131] on span "Legal age" at bounding box center [231, 125] width 36 height 12
click at [257, 188] on div "Reasons for rejection Legal age No show Fit No certification Availability Backg…" at bounding box center [403, 226] width 381 height 240
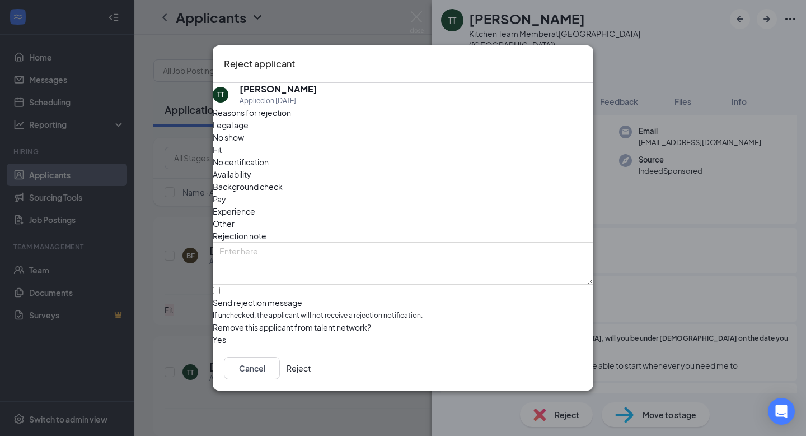
click at [260, 180] on span "Background check" at bounding box center [248, 186] width 70 height 12
click at [220, 287] on input "Send rejection message If unchecked, the applicant will not receive a rejection…" at bounding box center [216, 290] width 7 height 7
checkbox input "true"
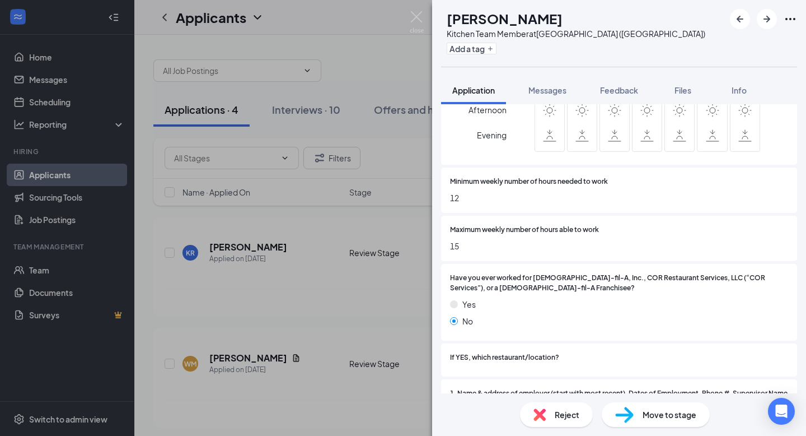
scroll to position [602, 0]
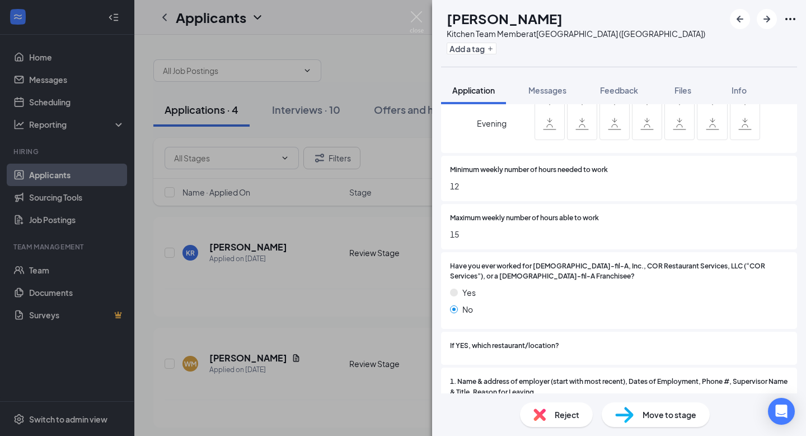
click at [546, 415] on div "Reject" at bounding box center [556, 414] width 73 height 25
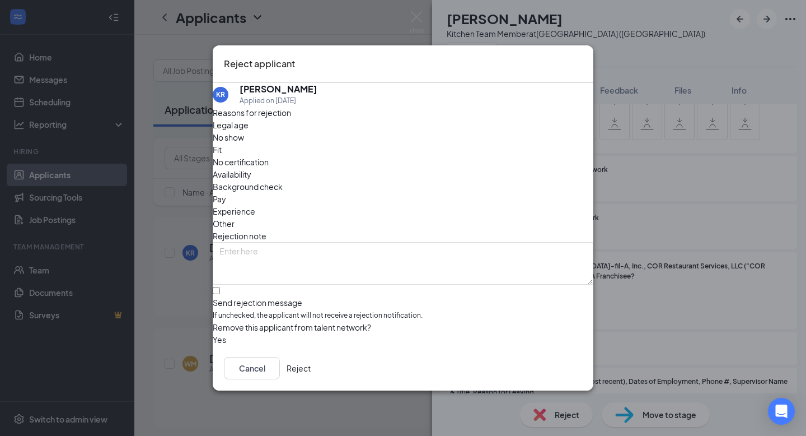
click at [353, 144] on div "Fit" at bounding box center [403, 149] width 381 height 12
click at [251, 168] on span "Availability" at bounding box center [232, 174] width 39 height 12
click at [220, 287] on input "Send rejection message If unchecked, the applicant will not receive a rejection…" at bounding box center [216, 290] width 7 height 7
checkbox input "true"
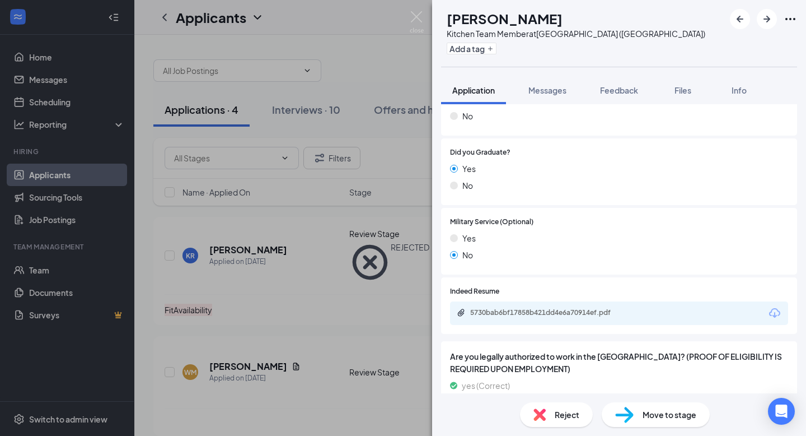
scroll to position [867, 0]
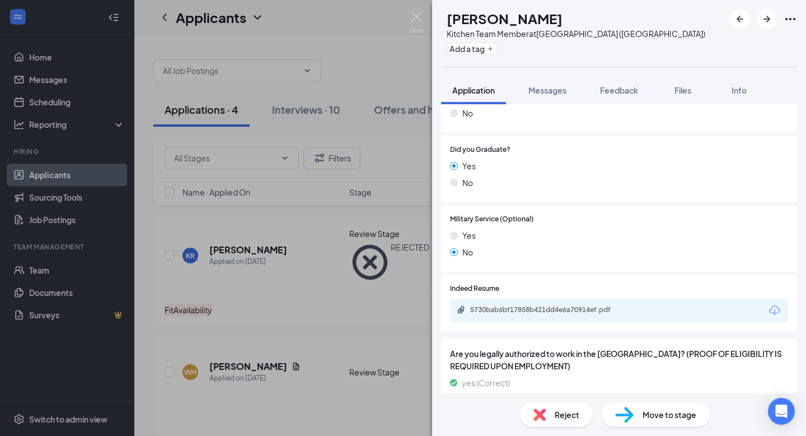
click at [552, 298] on div "5730bab6bf17858b421dd4e6a70914ef.pdf" at bounding box center [619, 310] width 338 height 24
click at [547, 298] on div "5730bab6bf17858b421dd4e6a70914ef.pdf" at bounding box center [619, 310] width 338 height 24
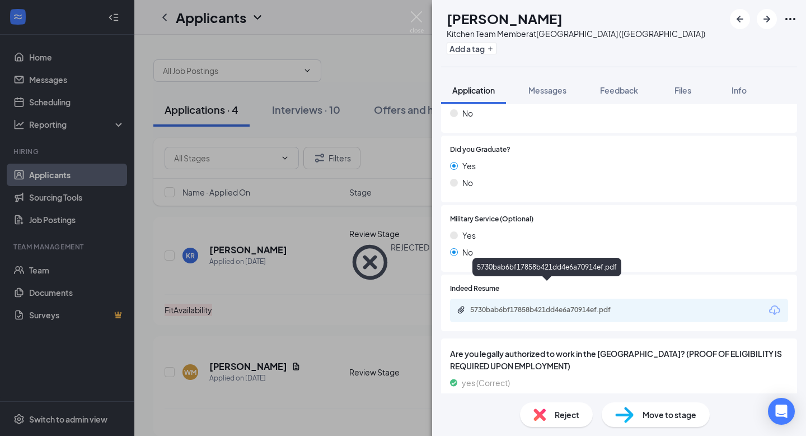
click at [550, 305] on div "5730bab6bf17858b421dd4e6a70914ef.pdf" at bounding box center [548, 309] width 157 height 9
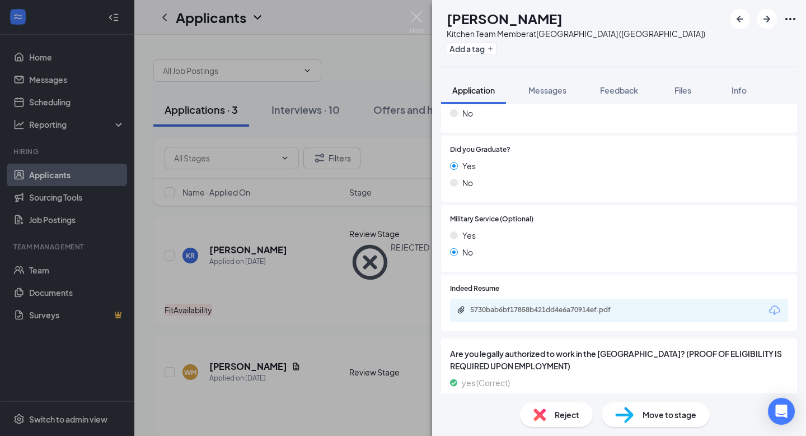
click at [553, 409] on div "Reject" at bounding box center [556, 414] width 73 height 25
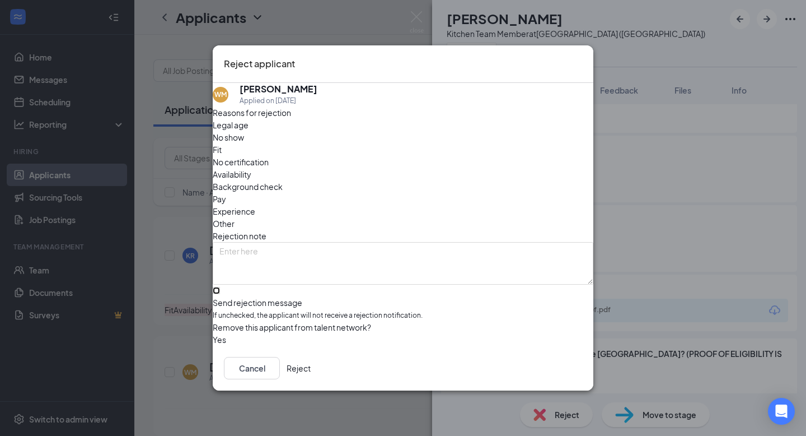
click at [220, 287] on input "Send rejection message If unchecked, the applicant will not receive a rejection…" at bounding box center [216, 290] width 7 height 7
checkbox input "true"
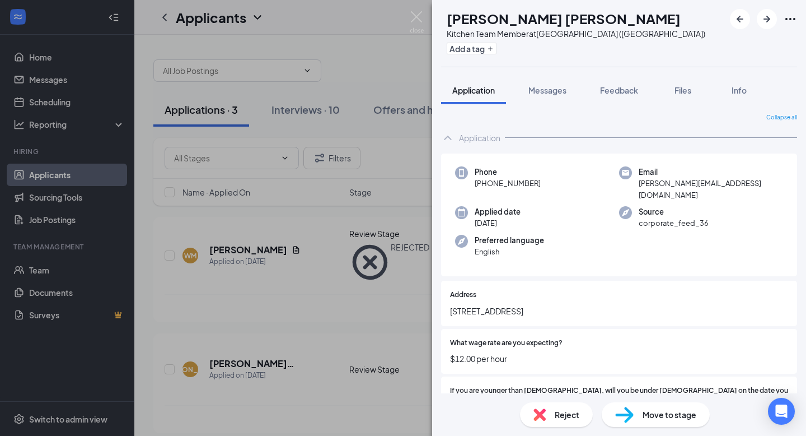
click at [553, 409] on div "Reject" at bounding box center [556, 414] width 73 height 25
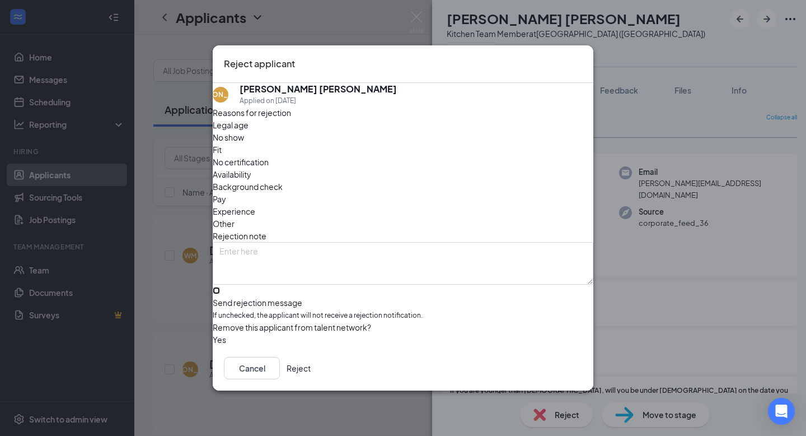
click at [220, 287] on input "Send rejection message If unchecked, the applicant will not receive a rejection…" at bounding box center [216, 290] width 7 height 7
checkbox input "true"
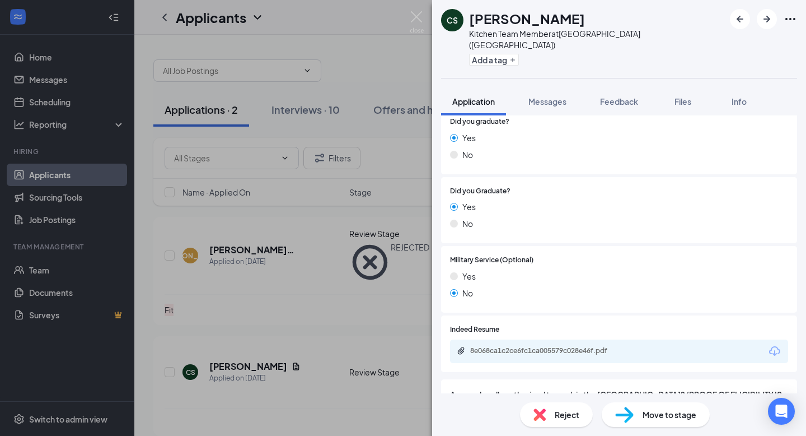
scroll to position [1029, 0]
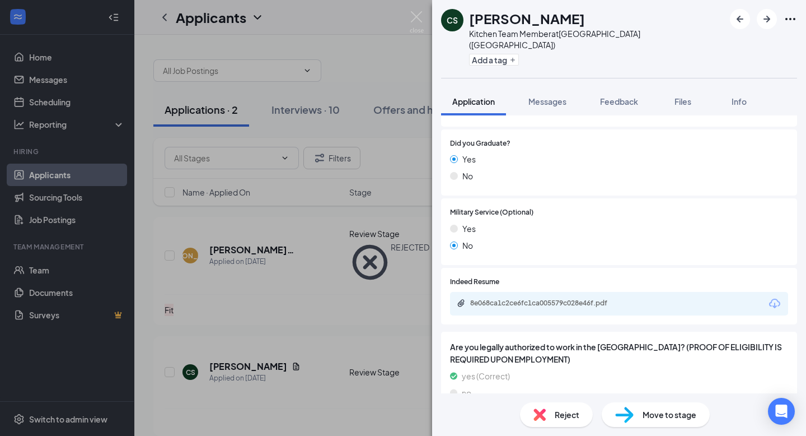
click at [564, 419] on span "Reject" at bounding box center [567, 414] width 25 height 12
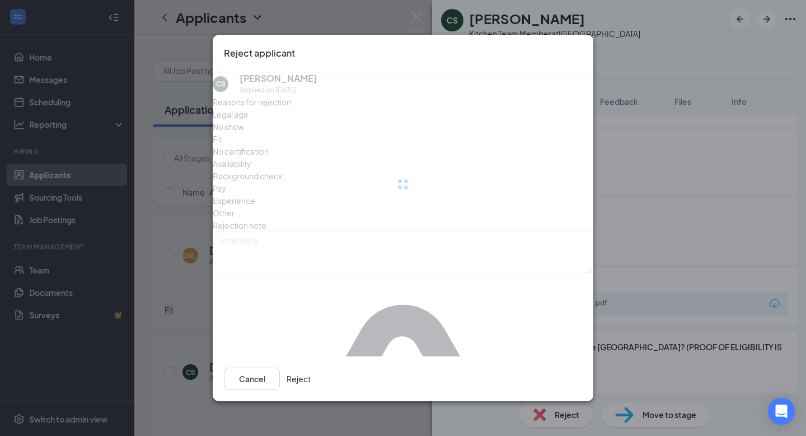
scroll to position [1024, 0]
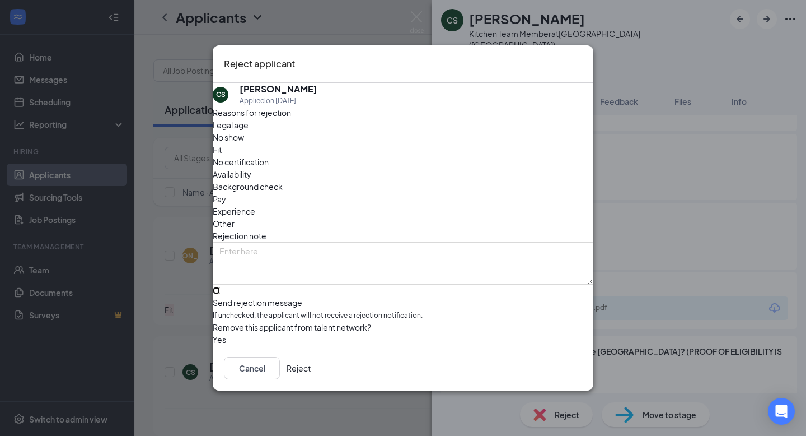
click at [220, 287] on input "Send rejection message If unchecked, the applicant will not receive a rejection…" at bounding box center [216, 290] width 7 height 7
checkbox input "true"
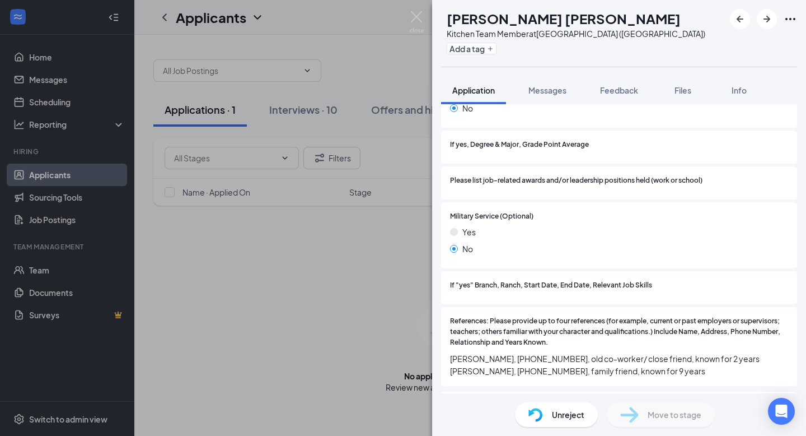
scroll to position [1272, 0]
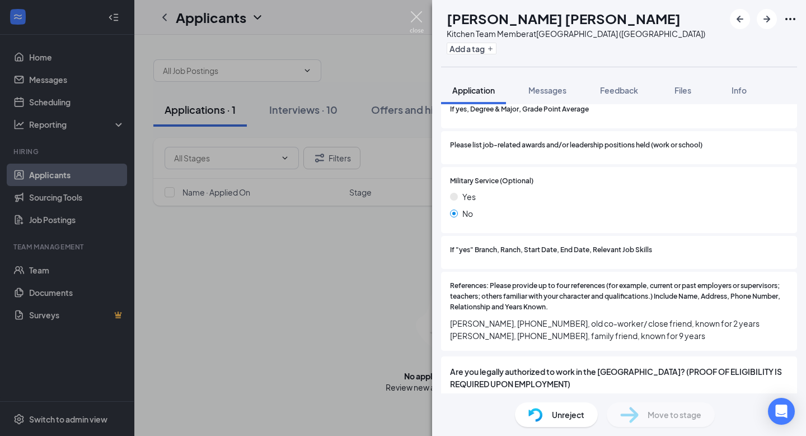
click at [418, 20] on img at bounding box center [417, 22] width 14 height 22
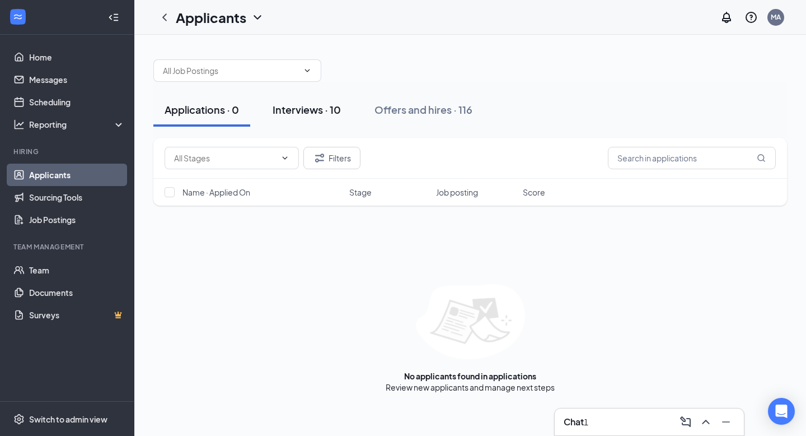
click at [332, 108] on div "Interviews · 10" at bounding box center [307, 109] width 68 height 14
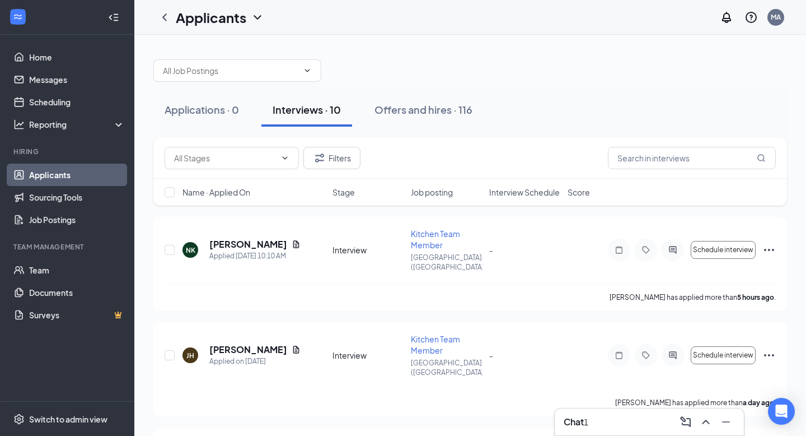
click at [585, 427] on div "Chat 1" at bounding box center [576, 421] width 25 height 12
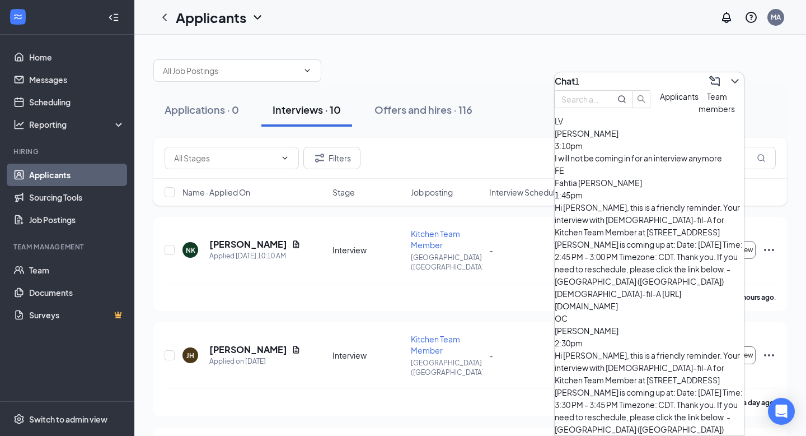
click at [640, 152] on div "[PERSON_NAME] 3:10pm" at bounding box center [649, 139] width 189 height 25
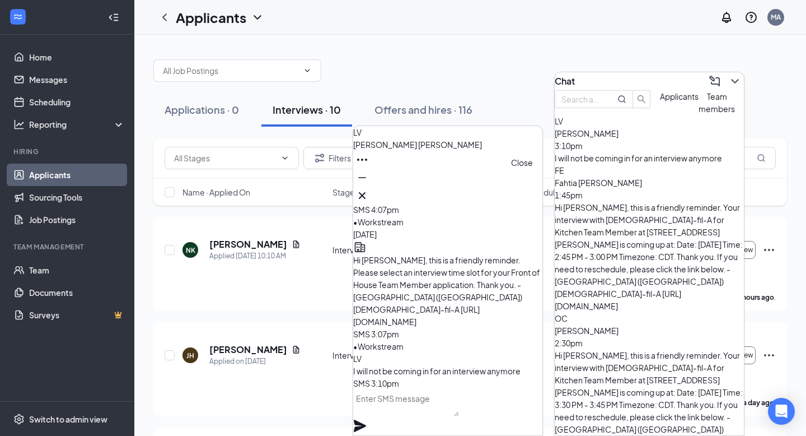
click at [369, 196] on icon "Cross" at bounding box center [361, 195] width 13 height 13
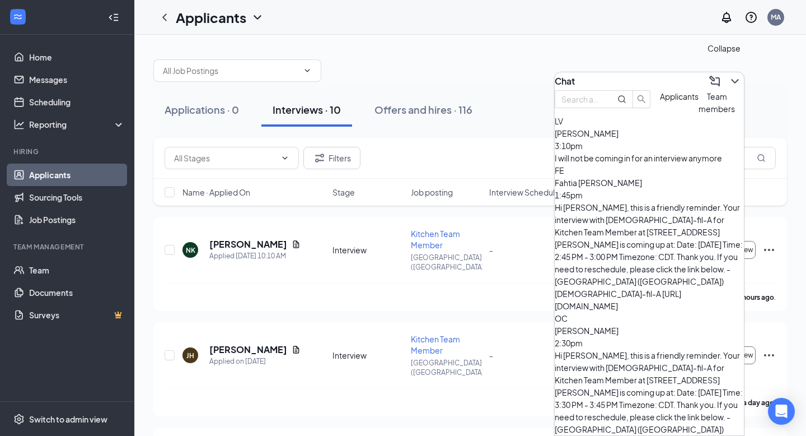
click at [728, 78] on icon "ChevronDown" at bounding box center [734, 80] width 13 height 13
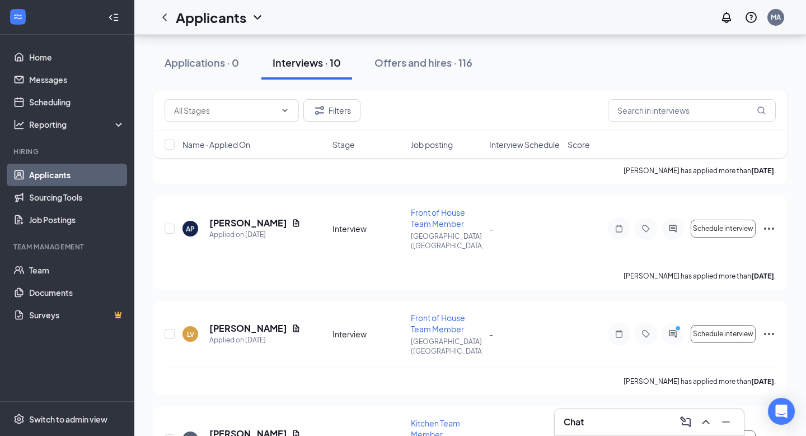
scroll to position [546, 0]
click at [770, 328] on icon "Ellipses" at bounding box center [768, 334] width 13 height 13
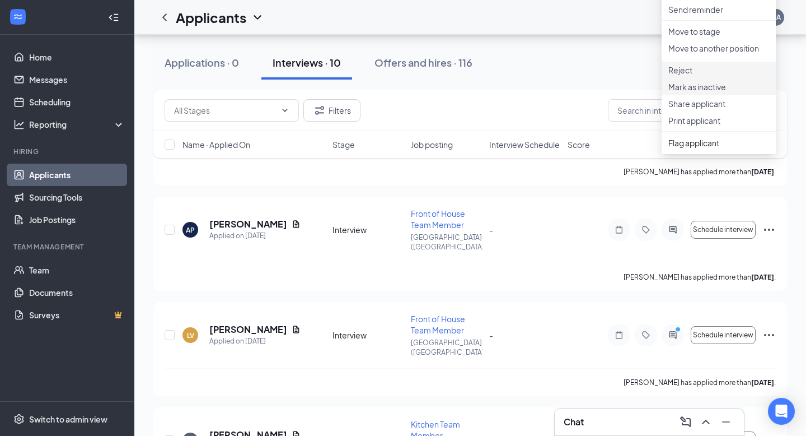
click at [696, 76] on p "Reject" at bounding box center [718, 69] width 101 height 11
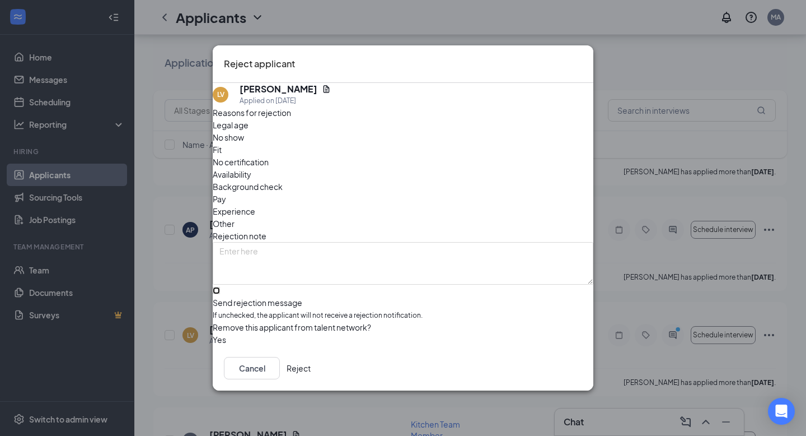
click at [220, 287] on input "Send rejection message If unchecked, the applicant will not receive a rejection…" at bounding box center [216, 290] width 7 height 7
checkbox input "true"
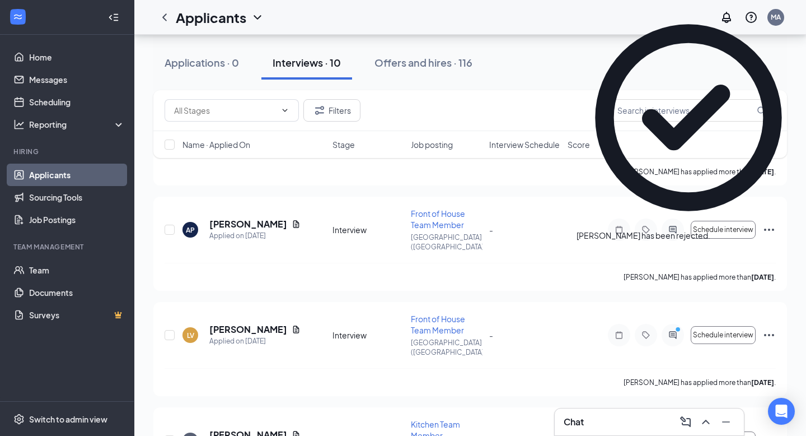
click at [595, 427] on div "Chat" at bounding box center [649, 422] width 171 height 18
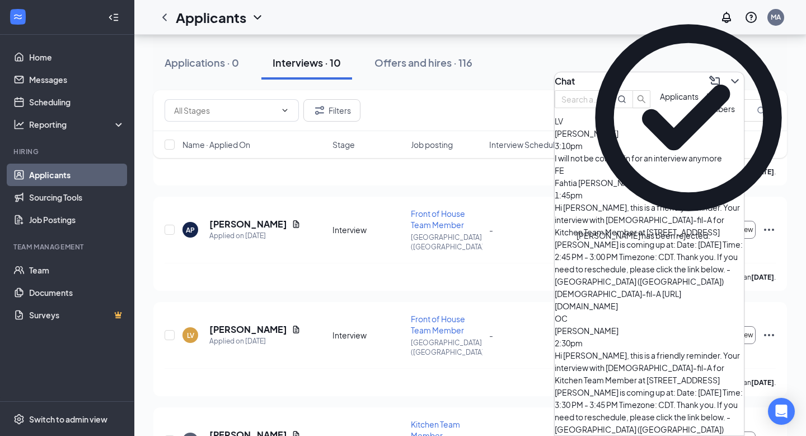
click at [621, 164] on div "I will not be coming in for an interview anymore" at bounding box center [649, 158] width 189 height 12
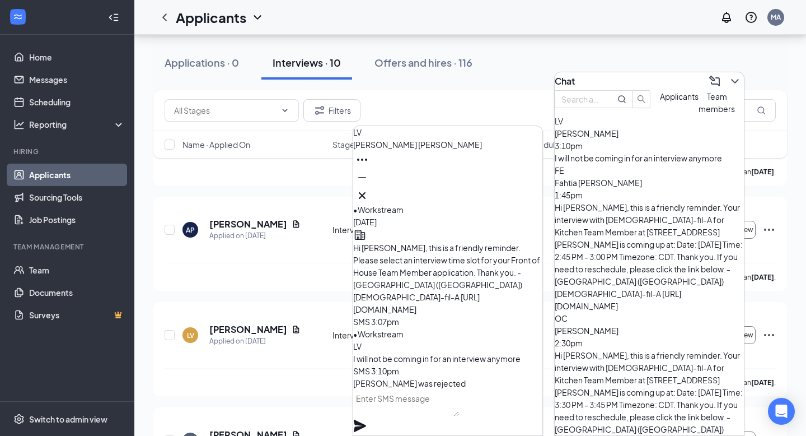
click at [375, 416] on textarea at bounding box center [406, 402] width 106 height 27
type textarea "Thank you for letting us know!"
click at [367, 419] on icon "Plane" at bounding box center [359, 425] width 13 height 13
click at [369, 195] on icon "Cross" at bounding box center [361, 195] width 13 height 13
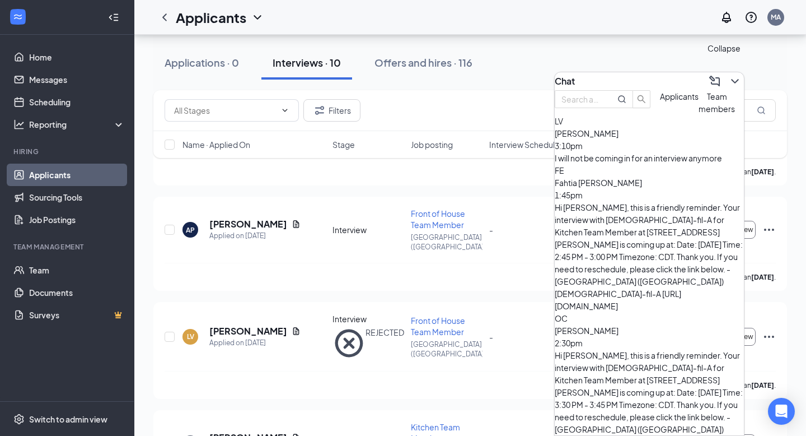
click at [728, 79] on icon "ChevronDown" at bounding box center [734, 80] width 13 height 13
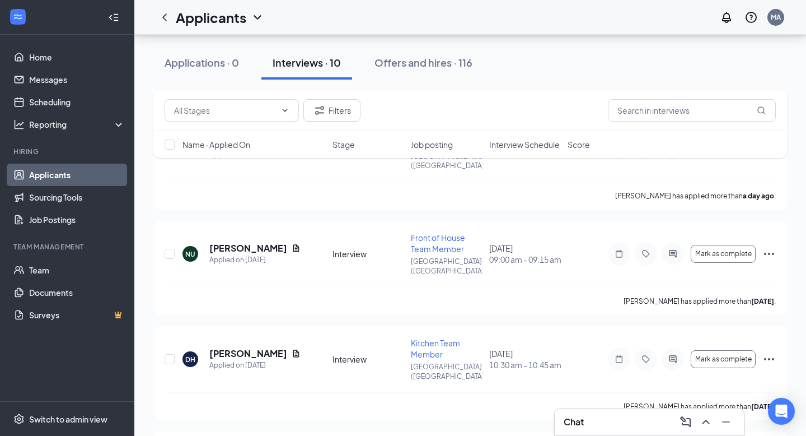
scroll to position [324, 0]
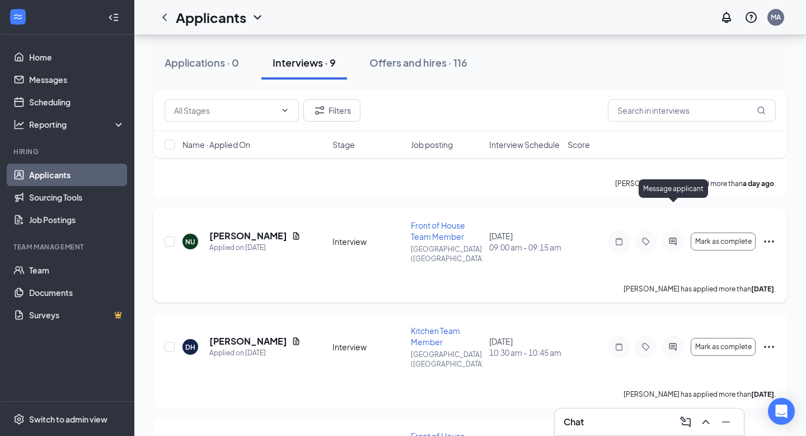
click at [676, 237] on icon "ActiveChat" at bounding box center [672, 241] width 13 height 9
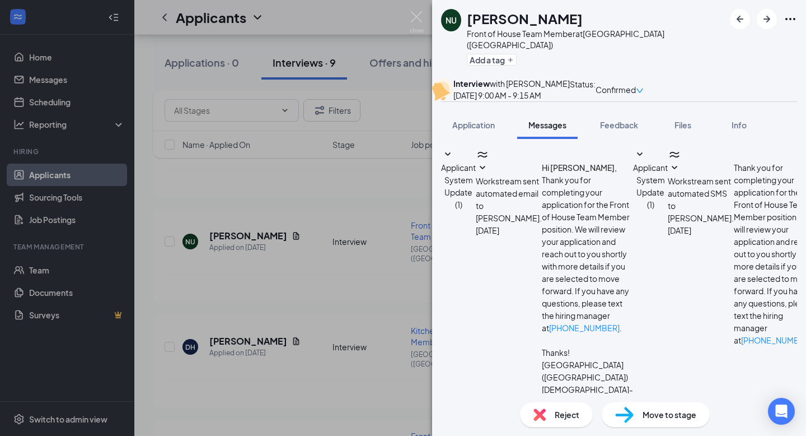
type textarea "Hi [PERSON_NAME]! Would you be able to come in at 8:45am instead of 9 am for yo…"
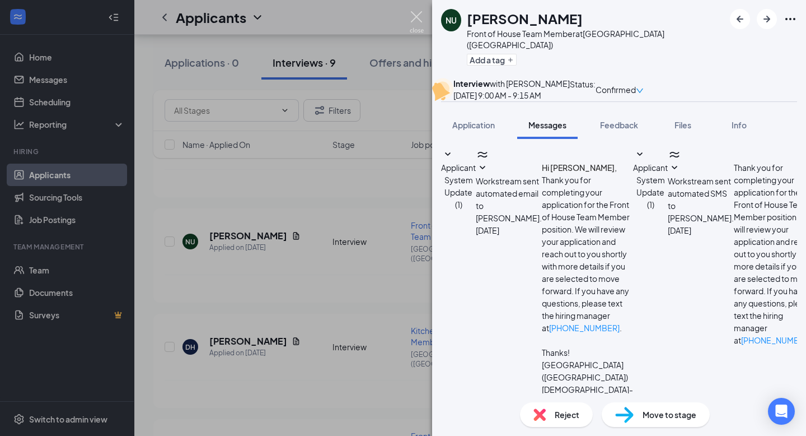
click at [414, 20] on img at bounding box center [417, 22] width 14 height 22
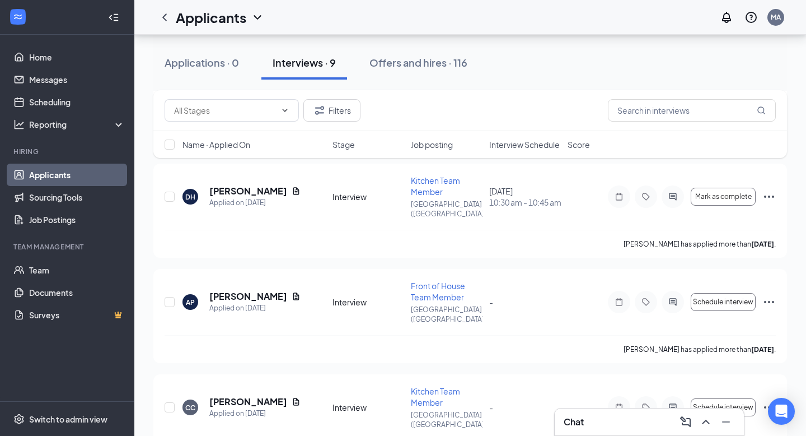
scroll to position [645, 0]
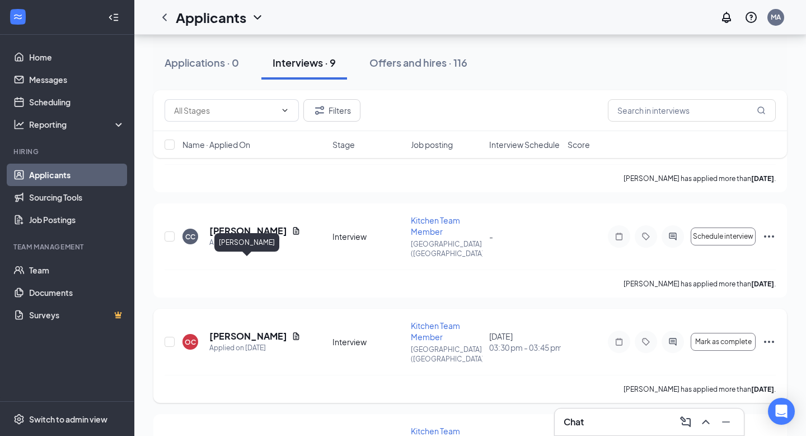
click at [258, 330] on h5 "[PERSON_NAME]" at bounding box center [248, 336] width 78 height 12
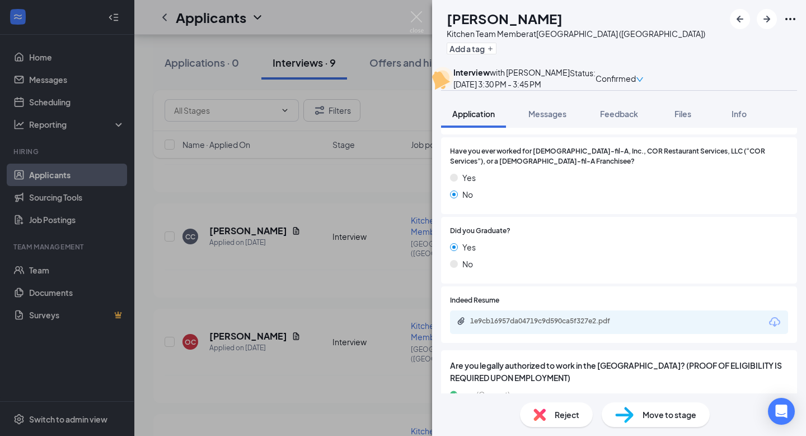
scroll to position [782, 0]
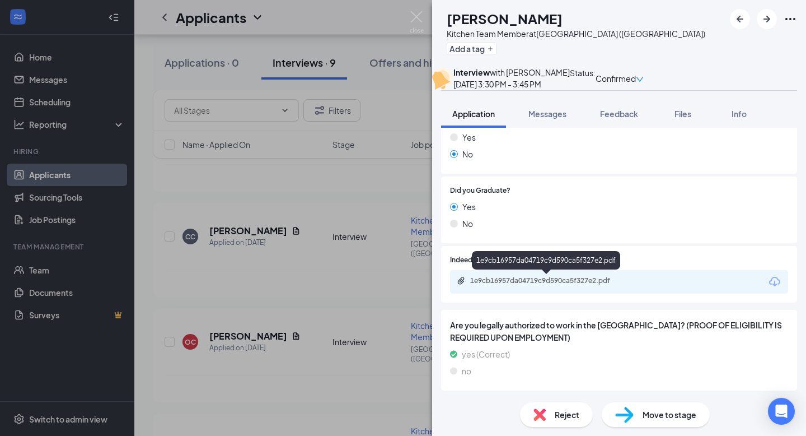
click at [541, 285] on div "1e9cb16957da04719c9d590ca5f327e2.pdf" at bounding box center [547, 281] width 181 height 11
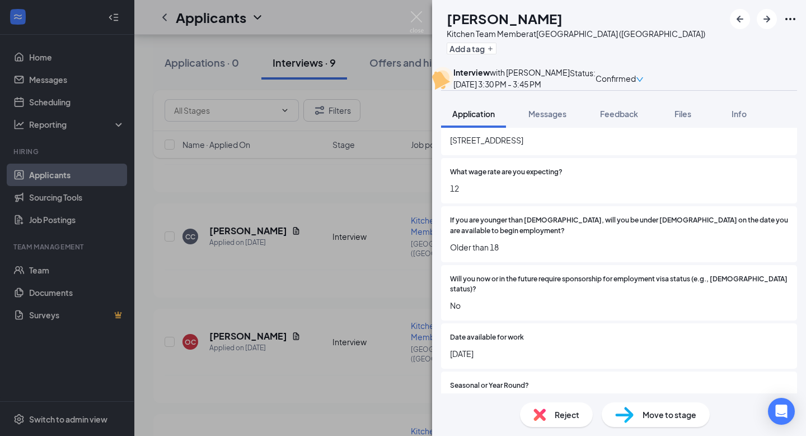
scroll to position [0, 0]
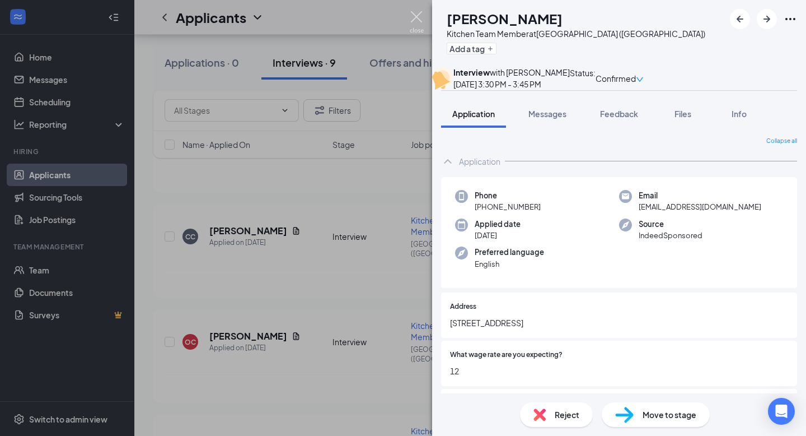
click at [413, 21] on img at bounding box center [417, 22] width 14 height 22
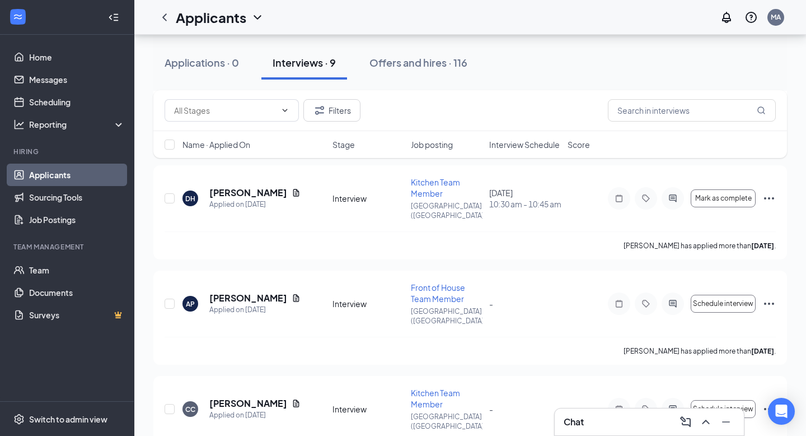
scroll to position [472, 0]
click at [399, 66] on div "Offers and hires · 116" at bounding box center [418, 62] width 98 height 14
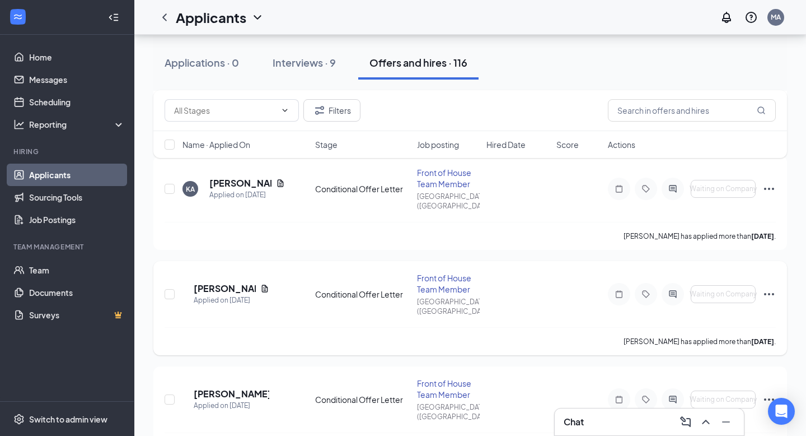
scroll to position [486, 0]
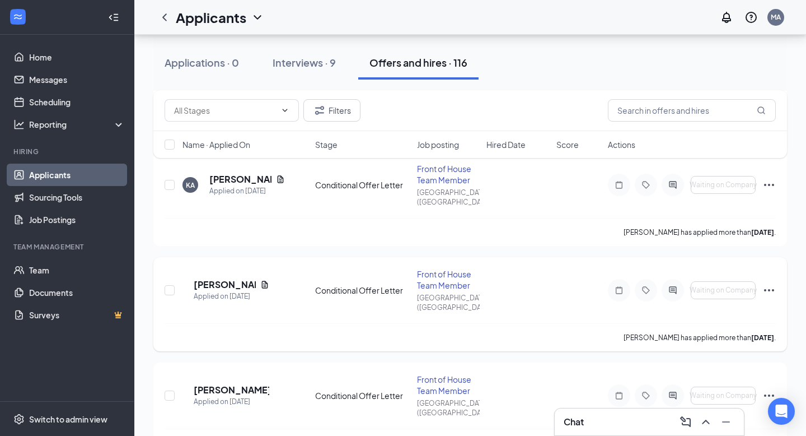
click at [773, 289] on icon "Ellipses" at bounding box center [769, 290] width 10 height 2
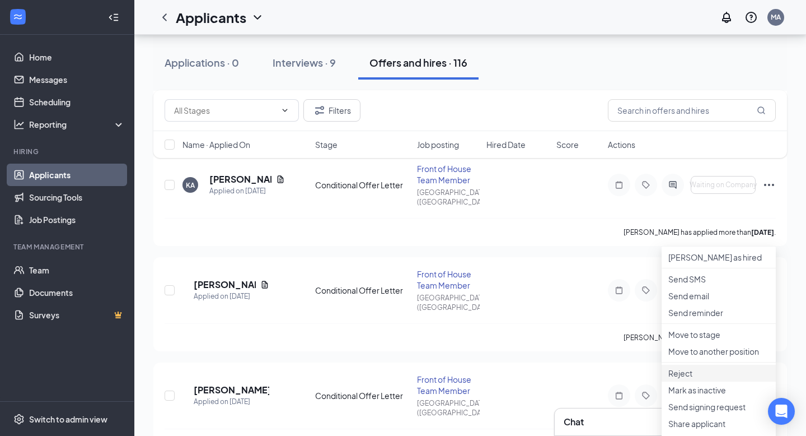
click at [691, 381] on li "Reject" at bounding box center [719, 372] width 114 height 17
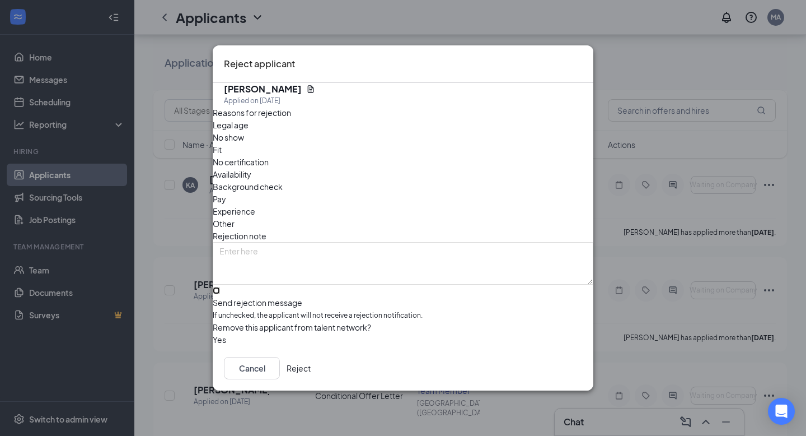
click at [220, 287] on input "Send rejection message If unchecked, the applicant will not receive a rejection…" at bounding box center [216, 290] width 7 height 7
checkbox input "true"
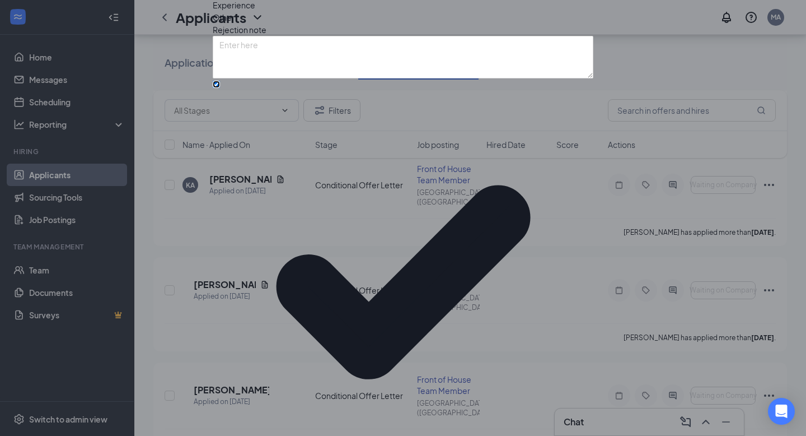
scroll to position [48, 0]
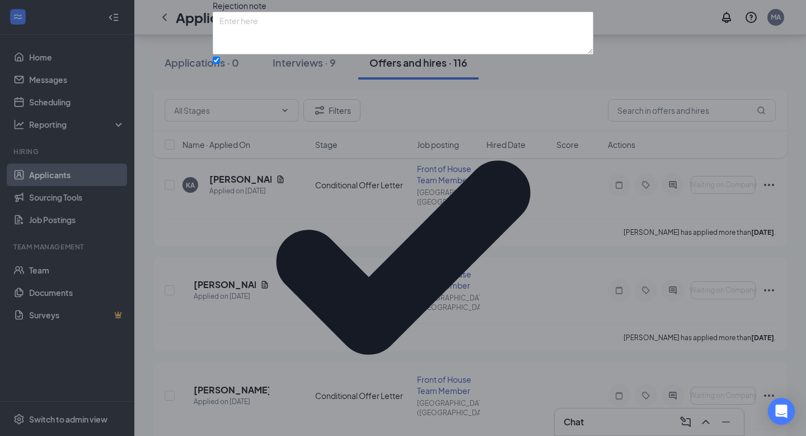
scroll to position [0, 0]
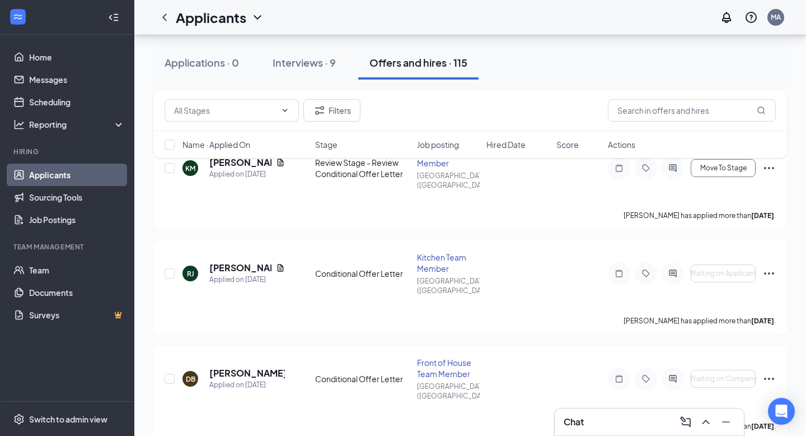
scroll to position [177, 0]
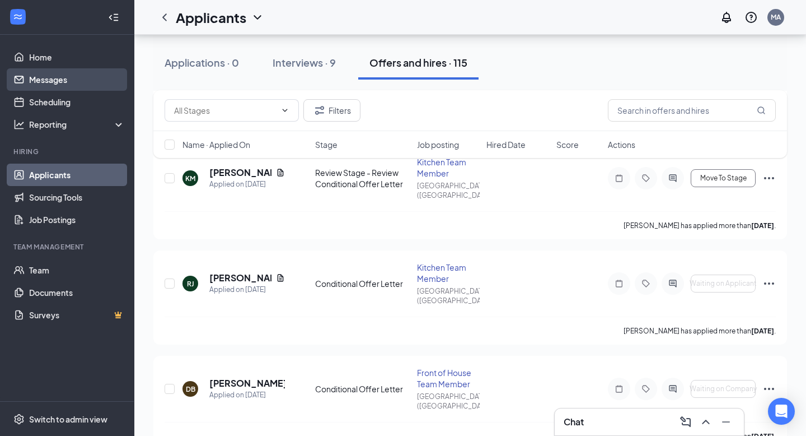
click at [70, 70] on link "Messages" at bounding box center [77, 79] width 96 height 22
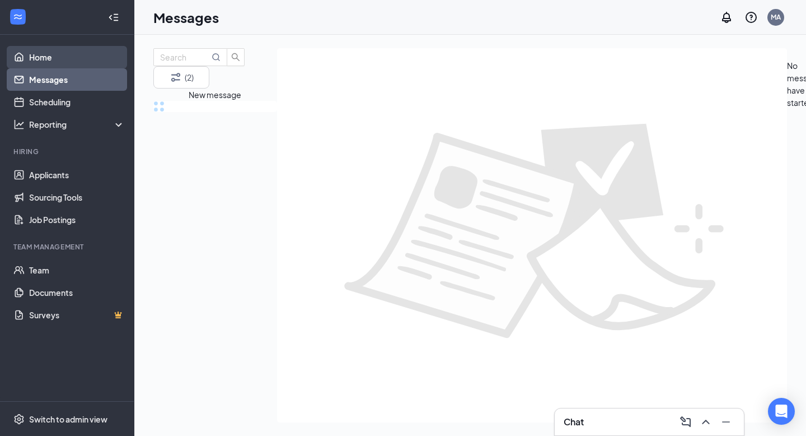
click at [68, 60] on link "Home" at bounding box center [77, 57] width 96 height 22
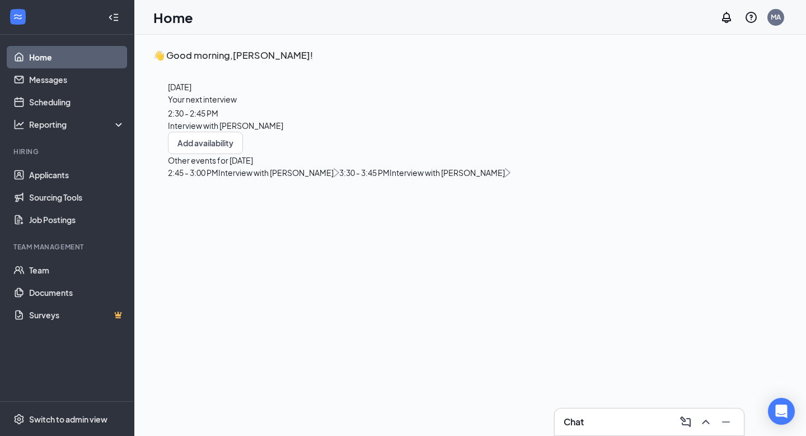
scroll to position [24, 0]
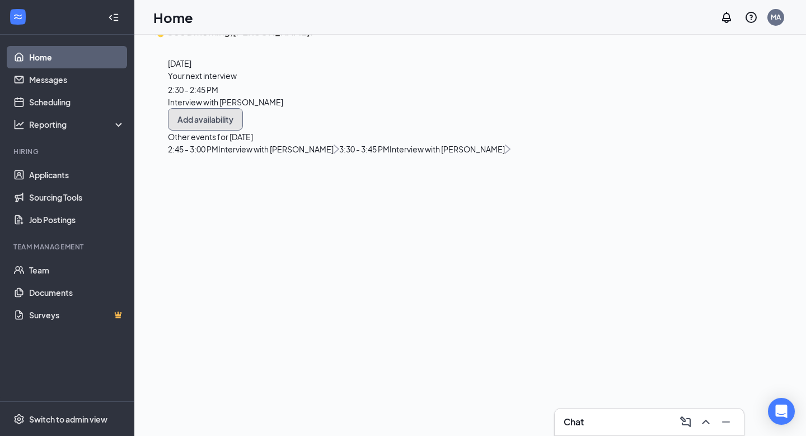
click at [243, 130] on button "Add availability" at bounding box center [205, 119] width 75 height 22
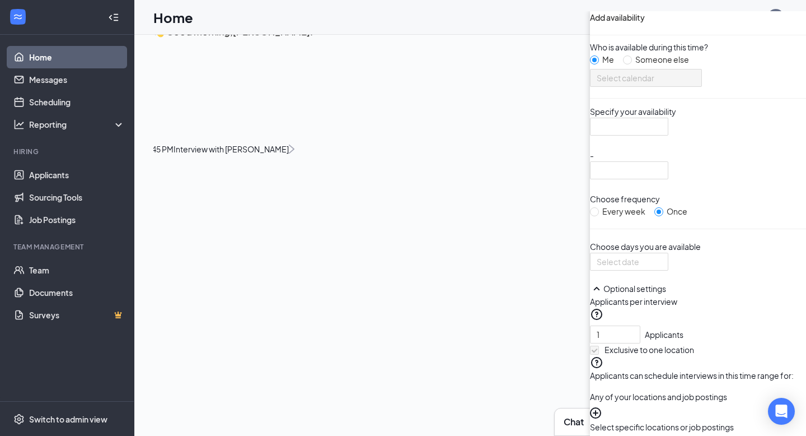
scroll to position [6, 0]
click at [85, 98] on link "Scheduling" at bounding box center [77, 102] width 96 height 22
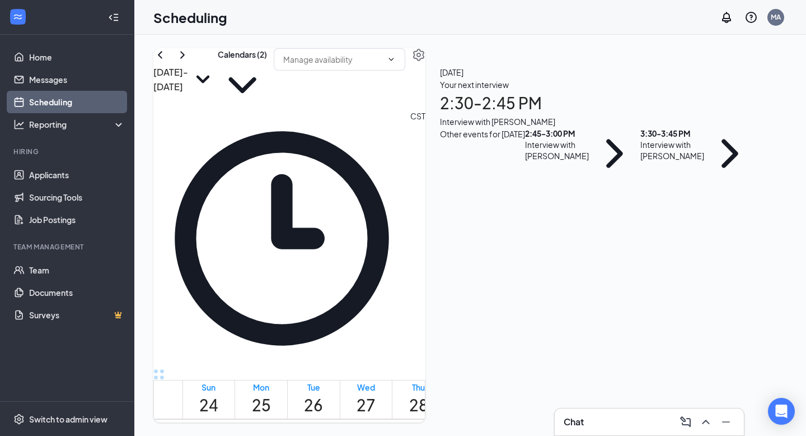
scroll to position [949, 0]
click at [189, 62] on icon "ChevronRight" at bounding box center [182, 54] width 13 height 13
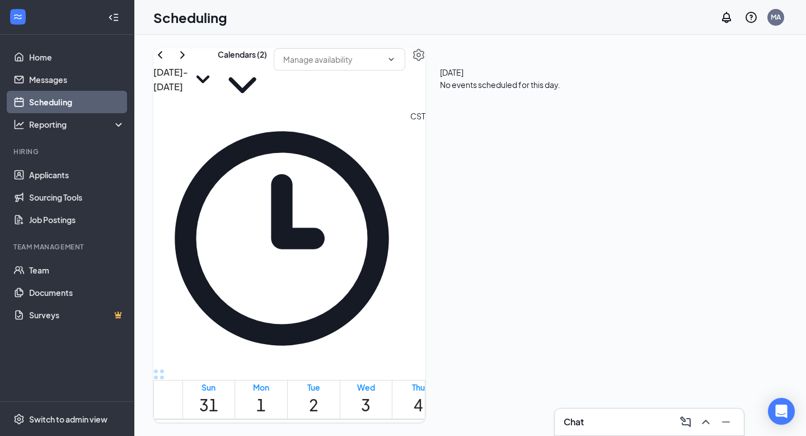
scroll to position [570, 0]
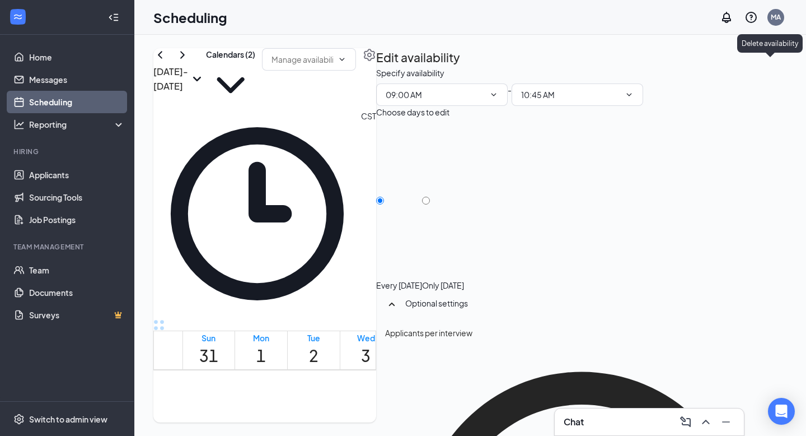
click at [388, 71] on icon "TrashOutline" at bounding box center [383, 73] width 10 height 11
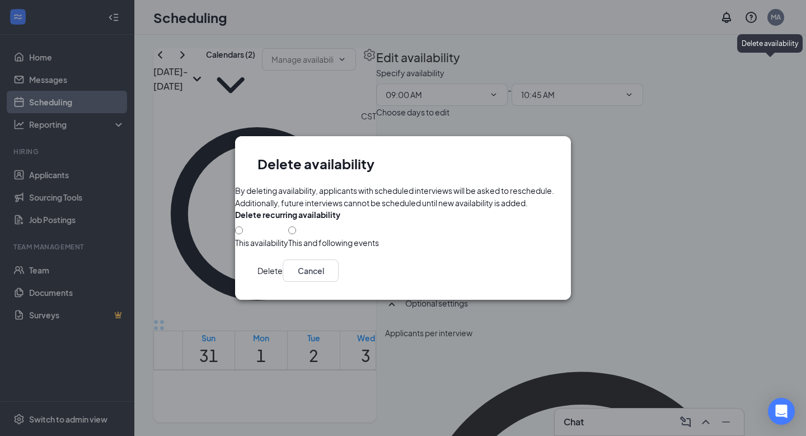
click at [549, 154] on icon "Cross" at bounding box center [549, 154] width 0 height 0
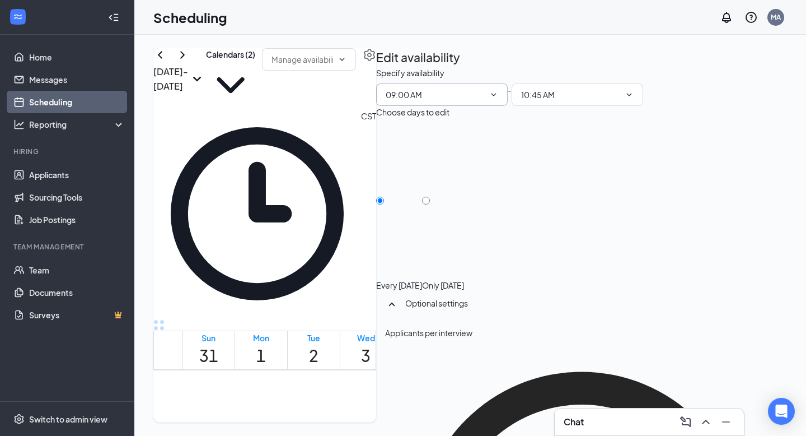
click at [485, 101] on input "09:00 AM" at bounding box center [435, 94] width 99 height 12
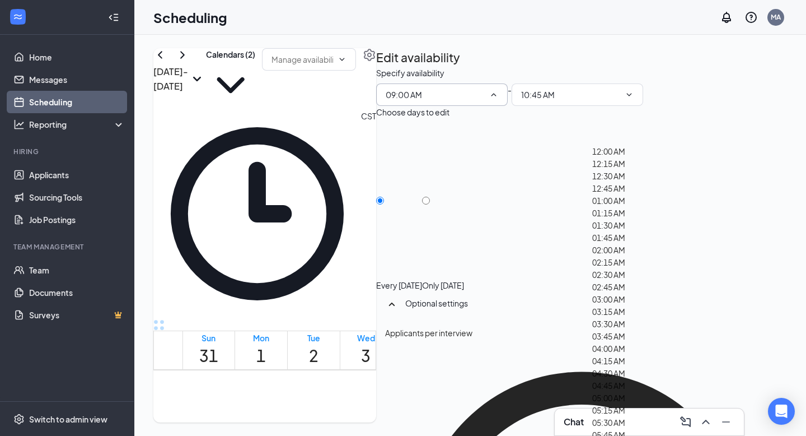
scroll to position [788, 0]
type input "08:00 AM"
type input "09:45 AM"
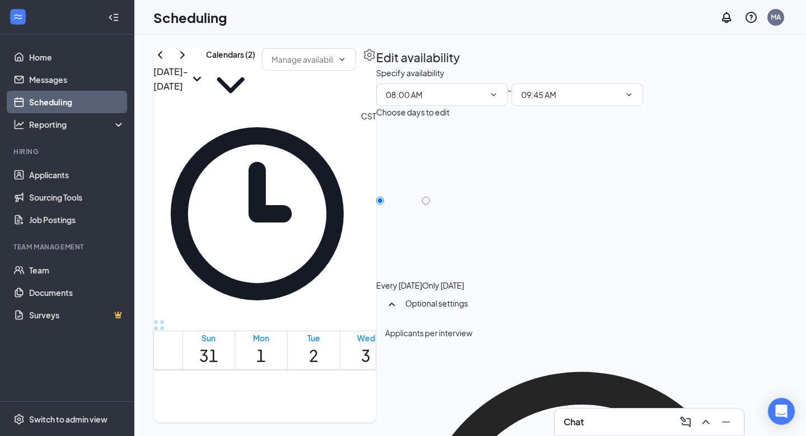
scroll to position [19, 0]
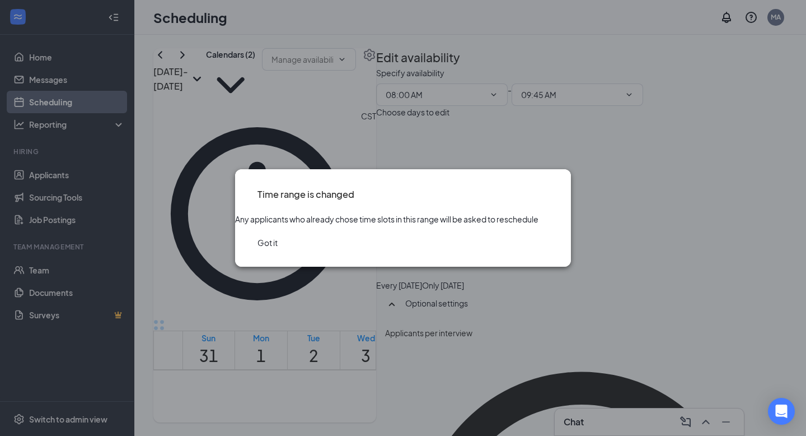
click at [278, 249] on button "Got it" at bounding box center [268, 242] width 20 height 12
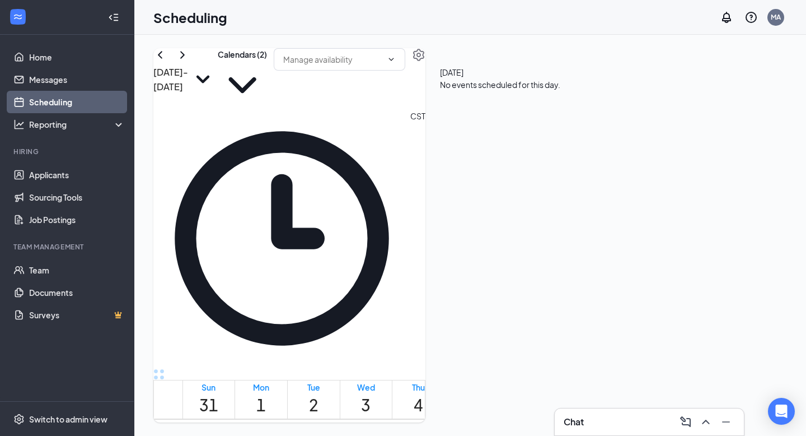
scroll to position [966, 0]
click at [189, 62] on icon "ChevronRight" at bounding box center [182, 54] width 13 height 13
click at [54, 56] on link "Home" at bounding box center [77, 57] width 96 height 22
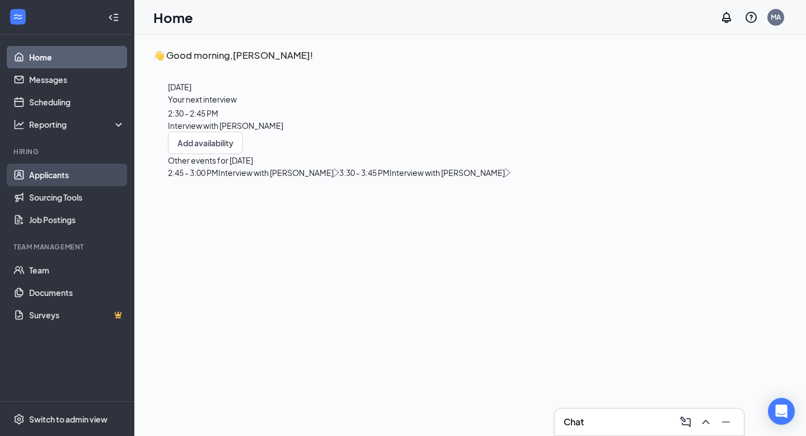
click at [69, 179] on link "Applicants" at bounding box center [77, 174] width 96 height 22
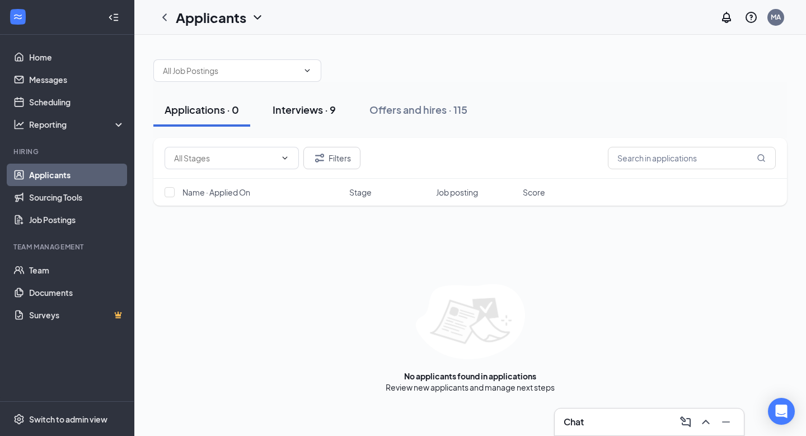
click at [306, 111] on div "Interviews · 9" at bounding box center [304, 109] width 63 height 14
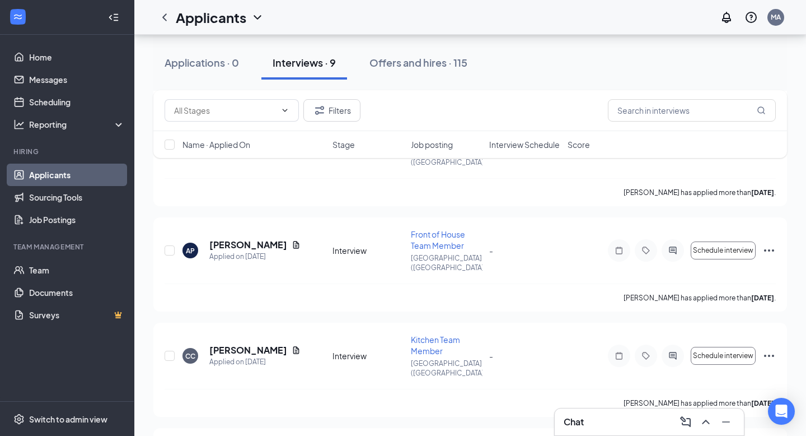
scroll to position [519, 0]
